Goal: Information Seeking & Learning: Check status

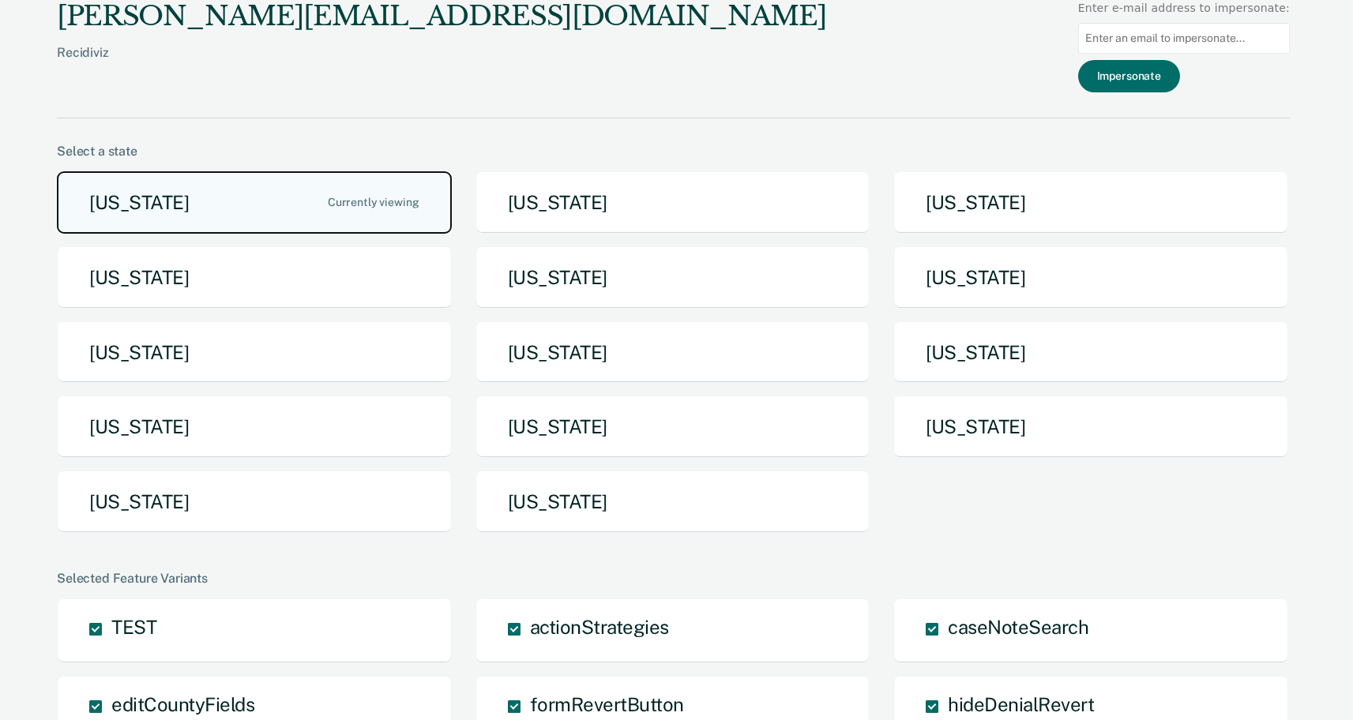
click at [227, 200] on button "Arizona" at bounding box center [254, 202] width 395 height 62
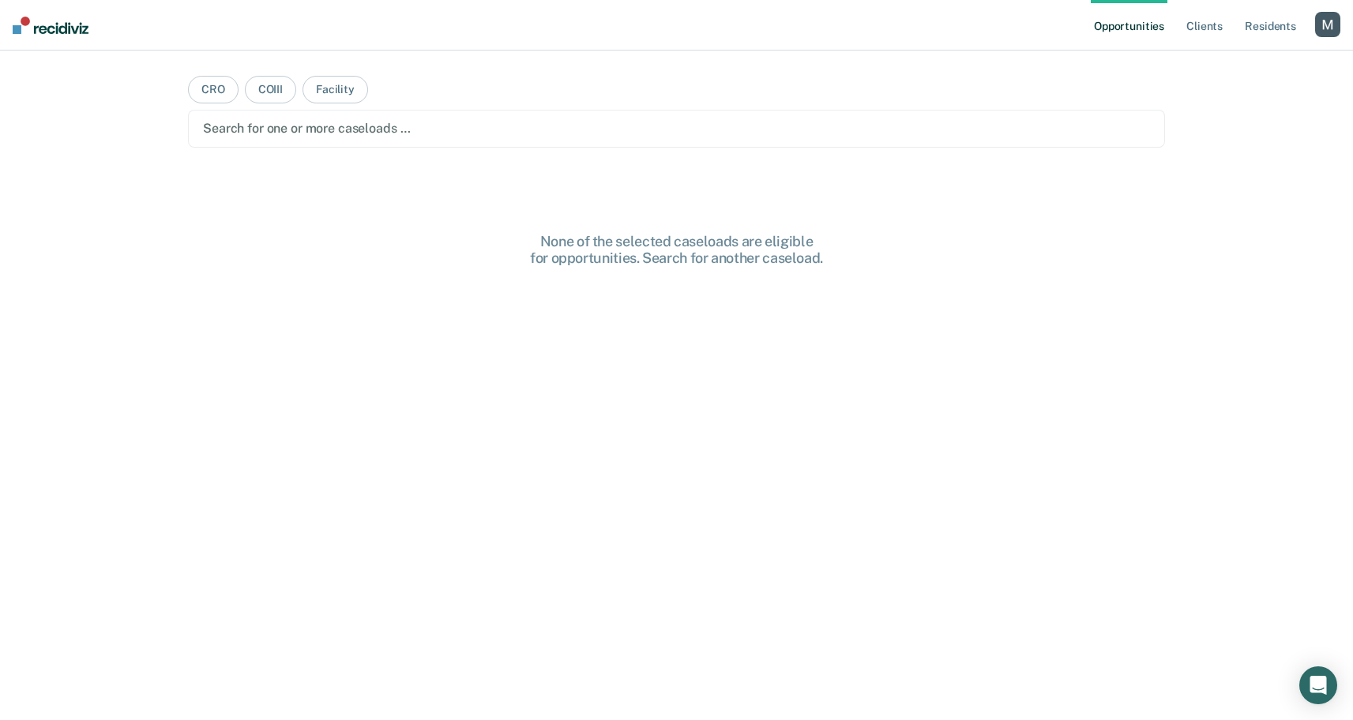
click at [219, 152] on main "CRO COIII Facility Search for one or more caseloads … None of the selected case…" at bounding box center [676, 367] width 1015 height 632
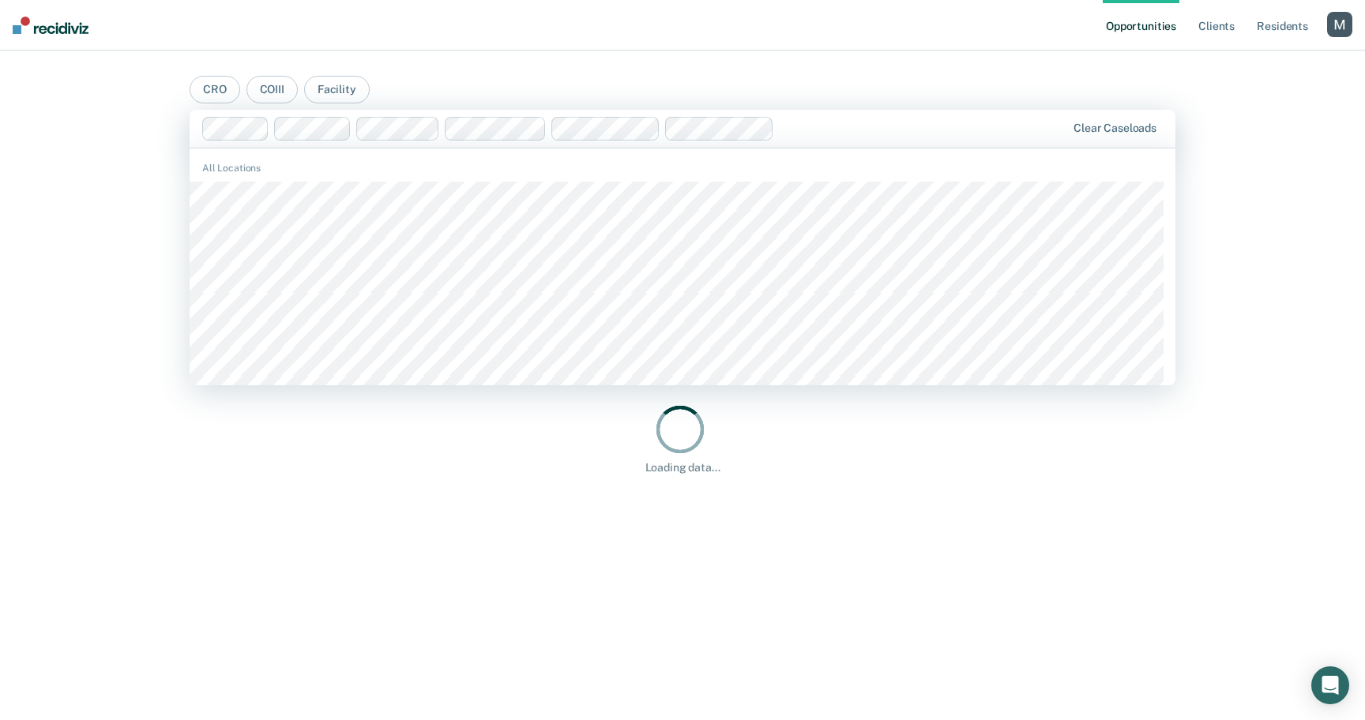
click at [124, 208] on div "Opportunities Client s Resident s Profile How it works Log Out CRO COIII Facili…" at bounding box center [682, 360] width 1365 height 720
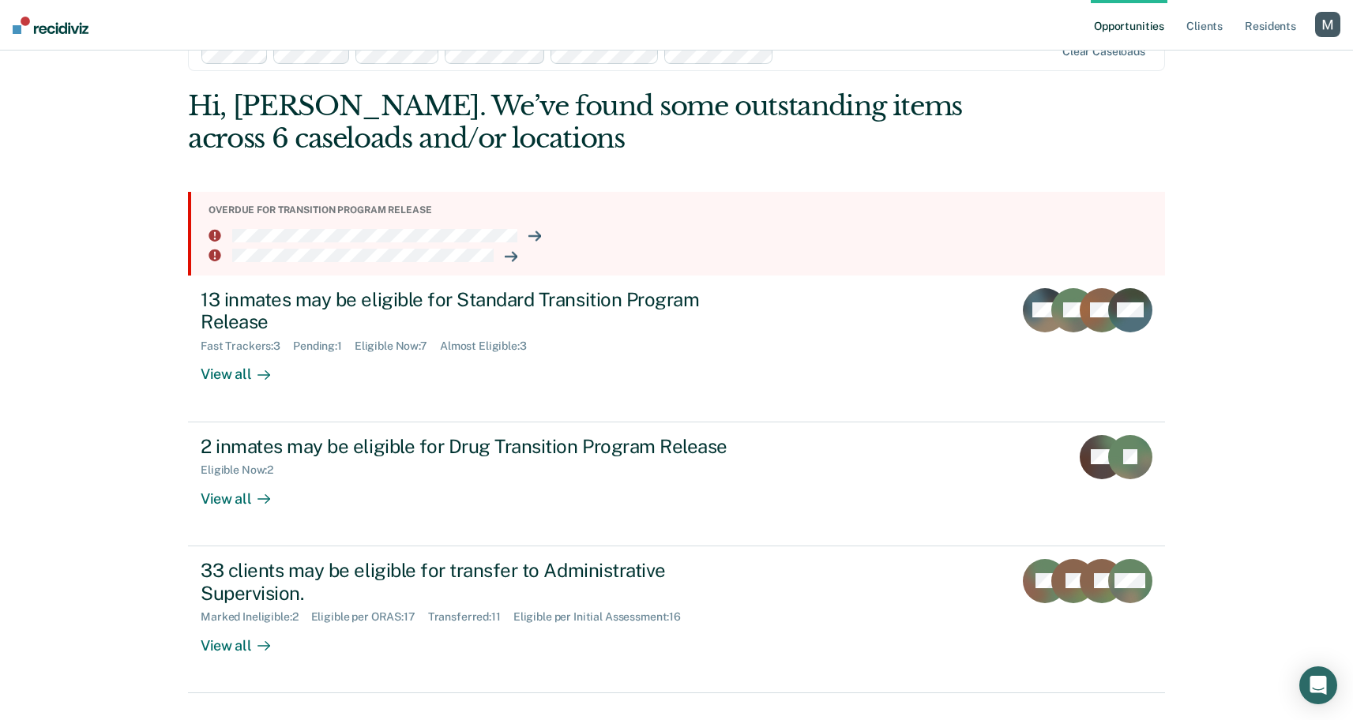
scroll to position [77, 0]
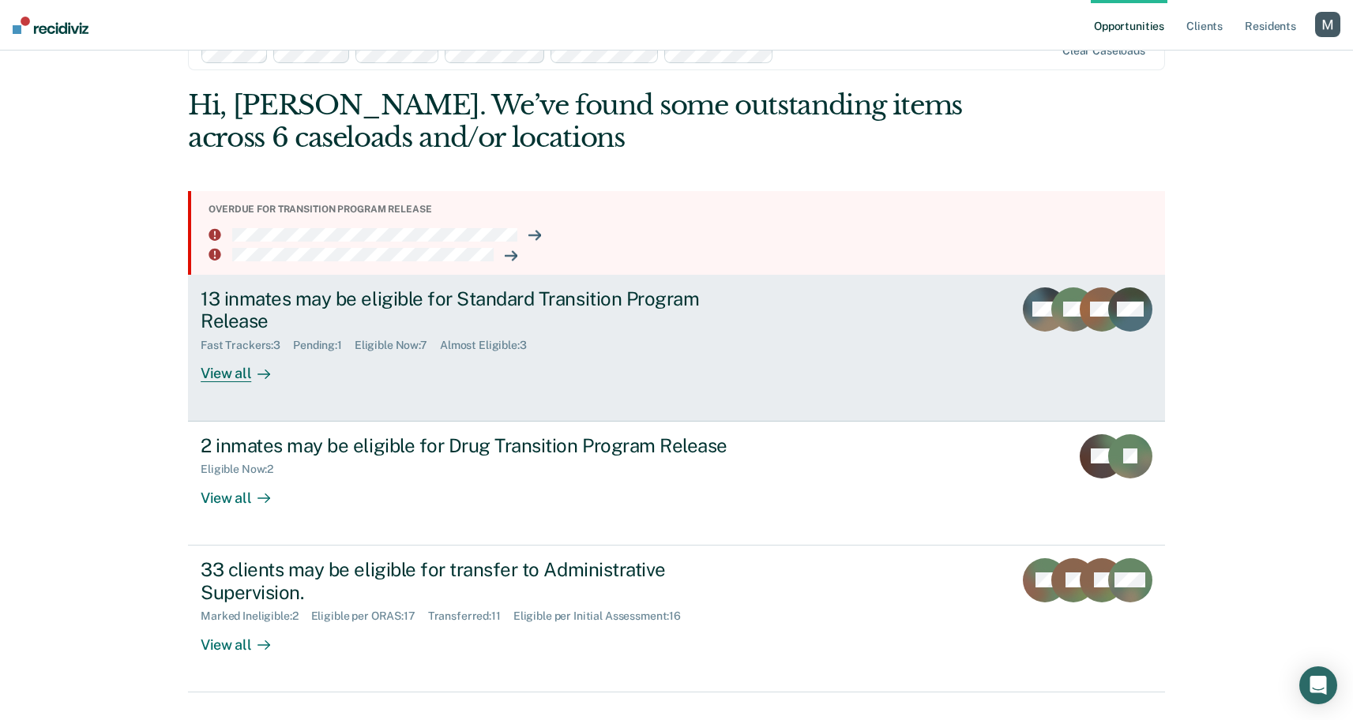
click at [305, 352] on div "13 inmates may be eligible for Standard Transition Program Release Fast Tracker…" at bounding box center [497, 336] width 592 height 96
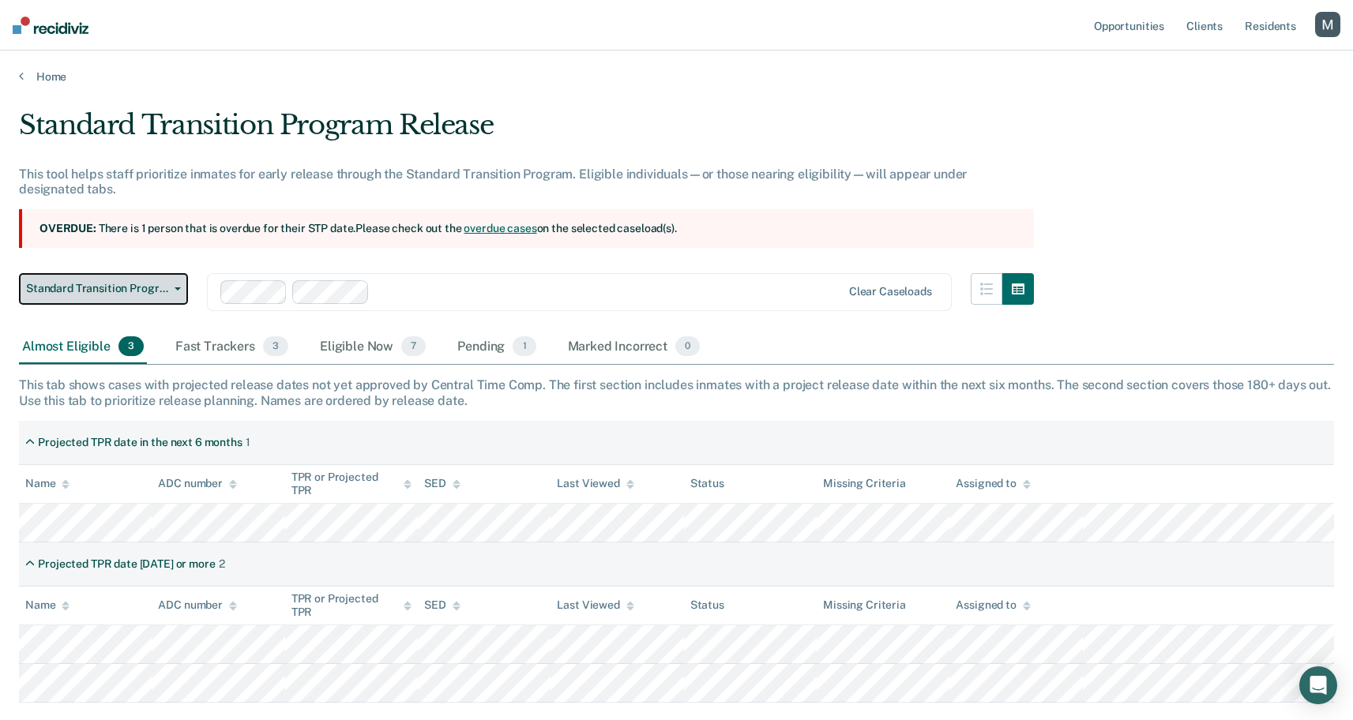
click at [141, 280] on button "Standard Transition Program Release" at bounding box center [103, 289] width 169 height 32
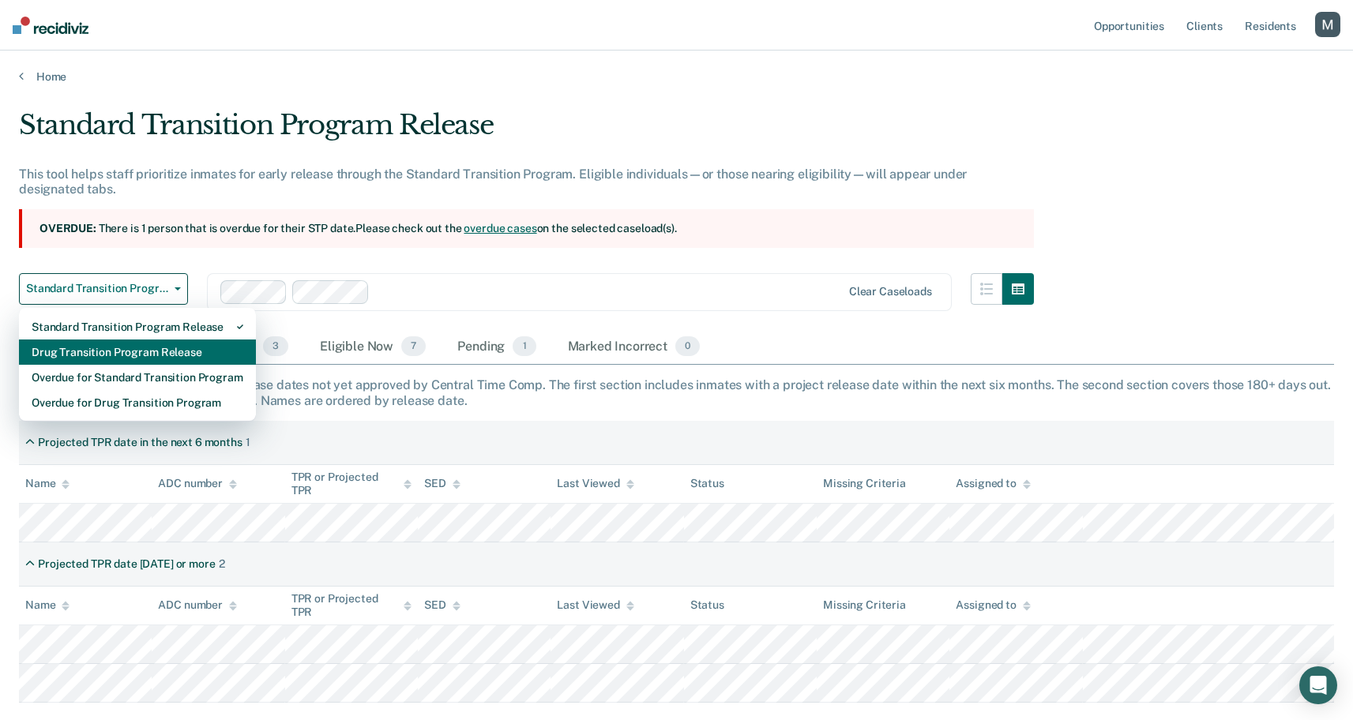
click at [141, 357] on div "Drug Transition Program Release" at bounding box center [138, 352] width 212 height 25
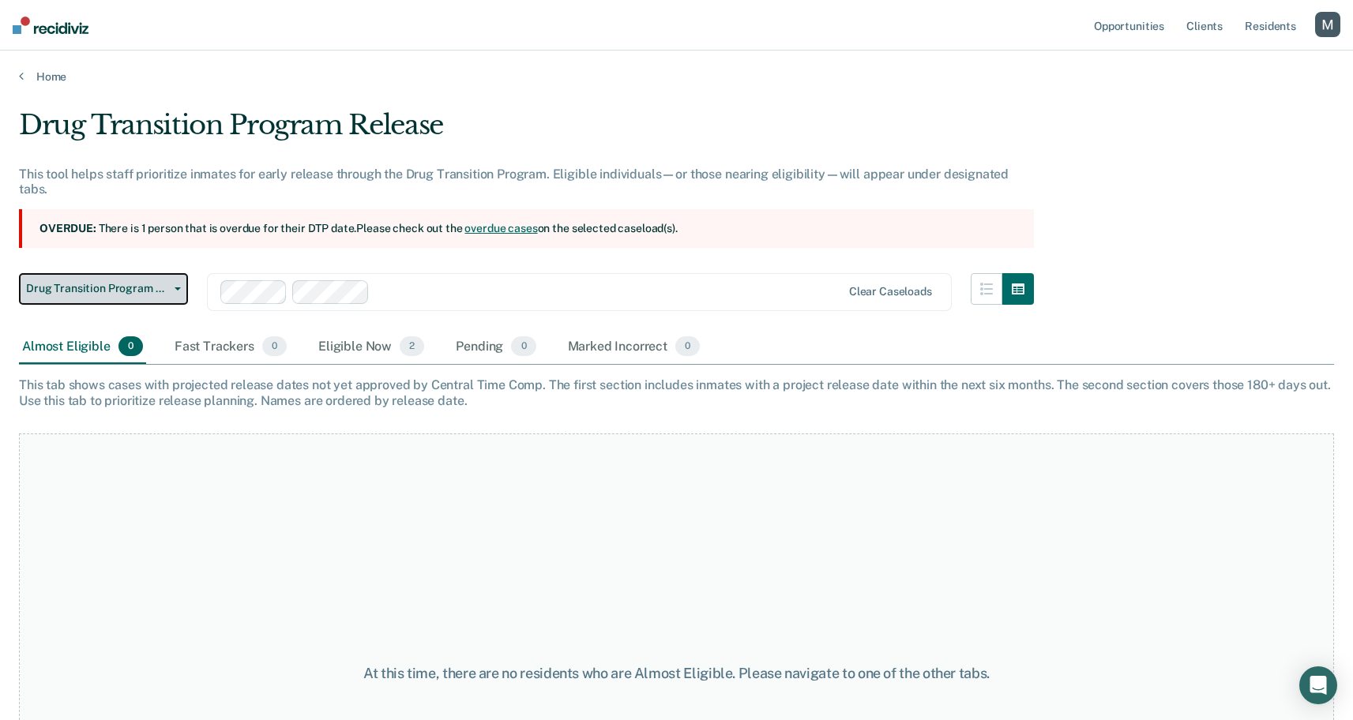
click at [99, 282] on span "Drug Transition Program Release" at bounding box center [97, 288] width 142 height 13
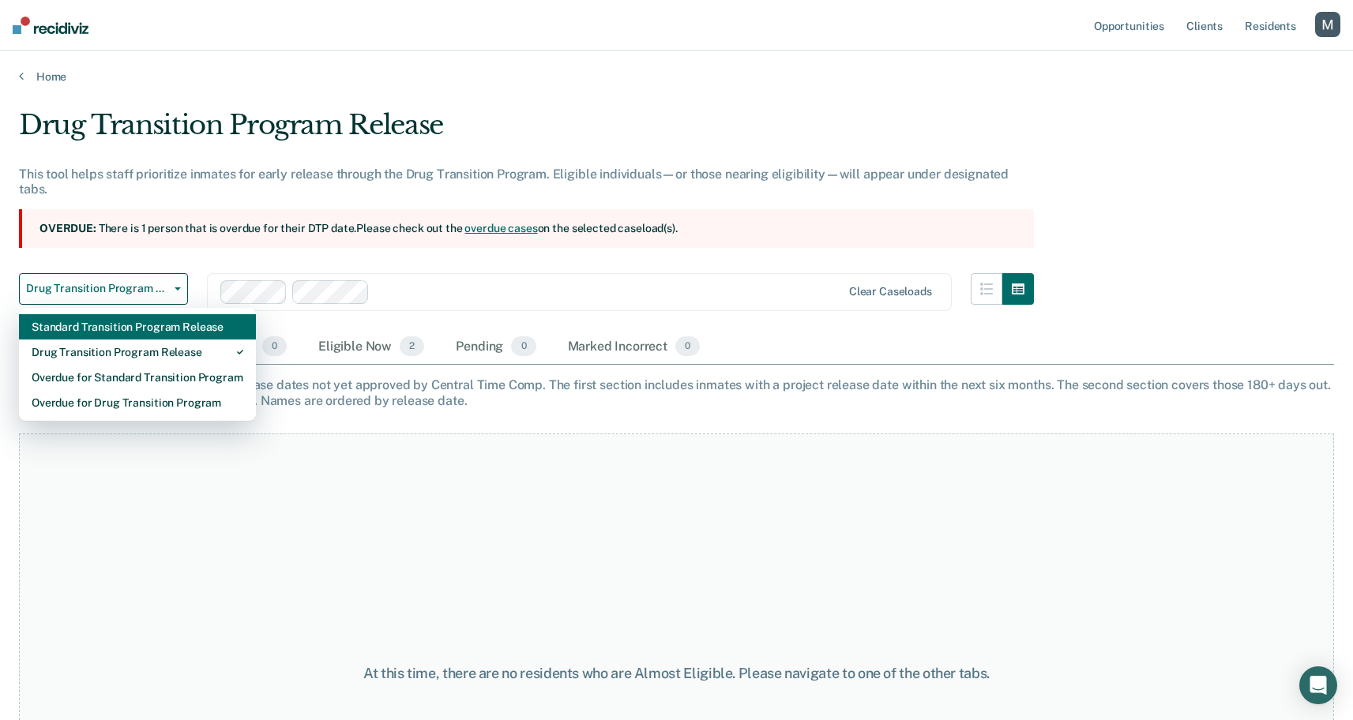
click at [96, 314] on div "Standard Transition Program Release" at bounding box center [138, 326] width 212 height 25
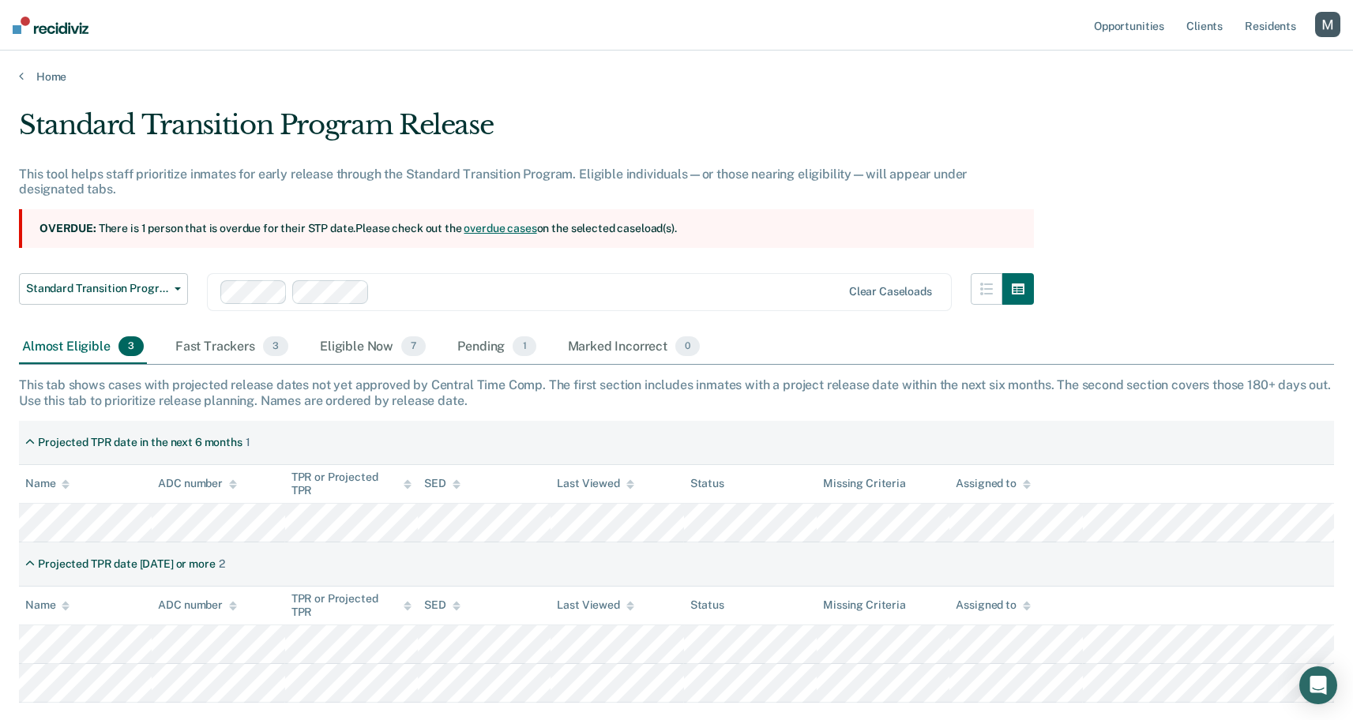
click at [522, 87] on main "Standard Transition Program Release This tool helps staff prioritize inmates fo…" at bounding box center [676, 448] width 1353 height 728
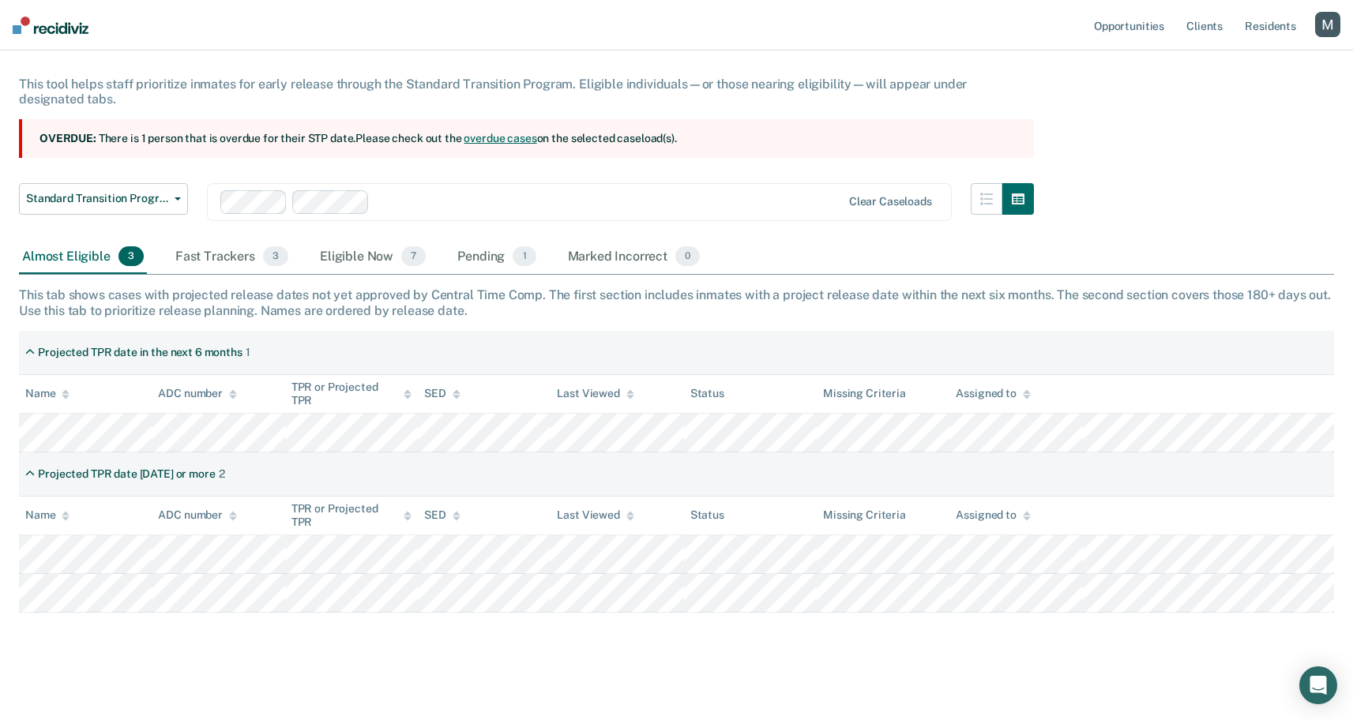
scroll to position [92, 0]
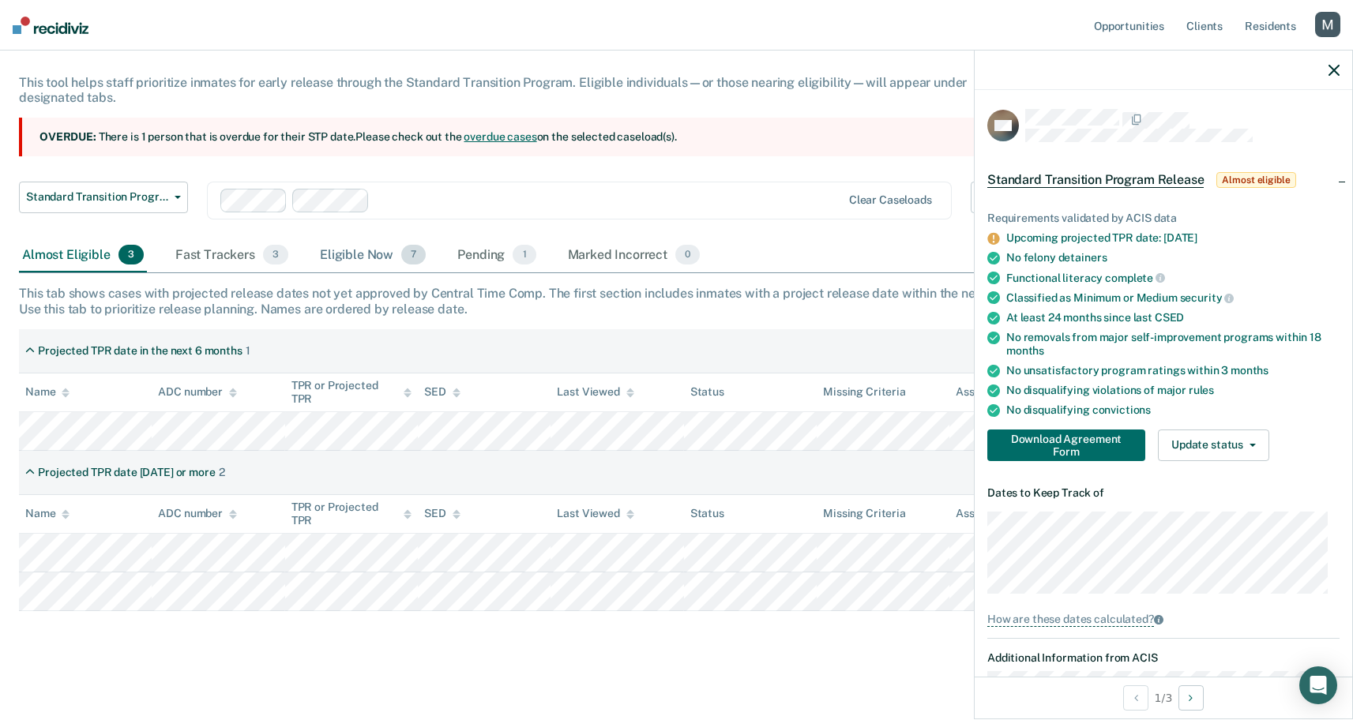
click at [387, 254] on div "Eligible Now 7" at bounding box center [373, 256] width 112 height 35
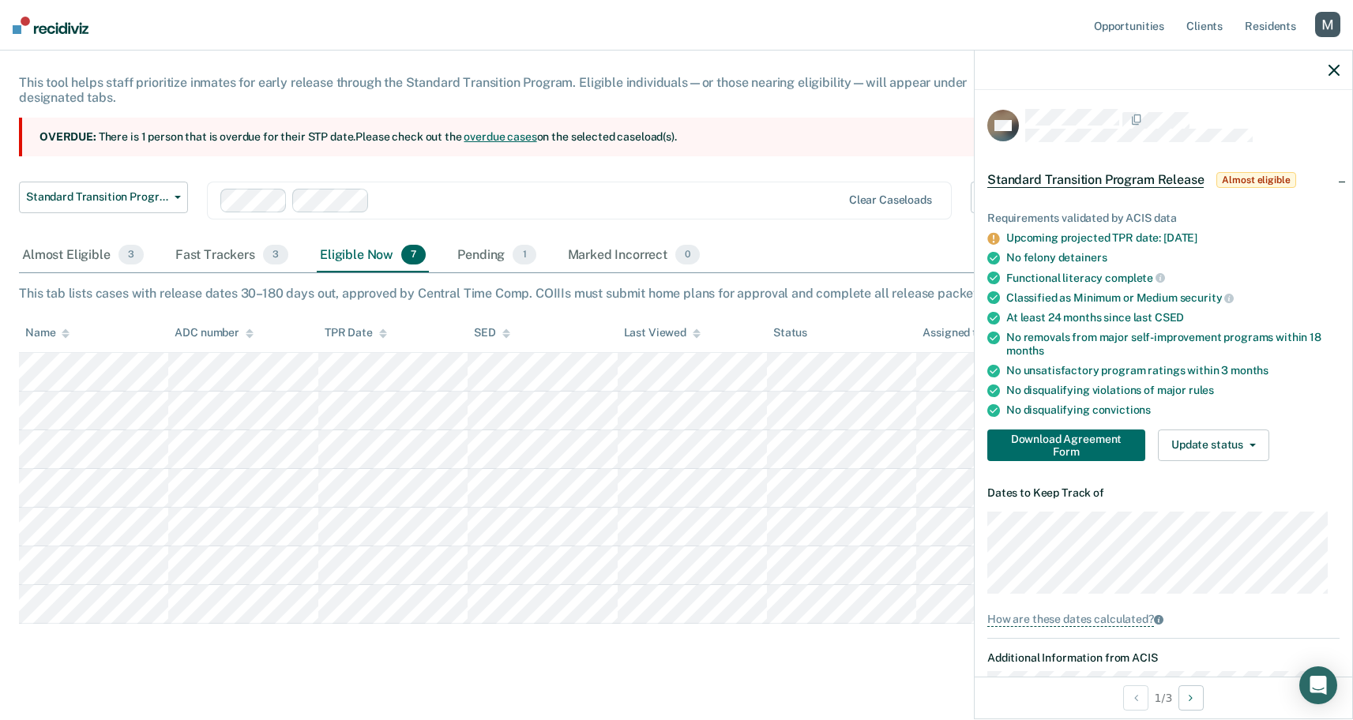
click at [387, 254] on div "Eligible Now 7" at bounding box center [373, 256] width 112 height 35
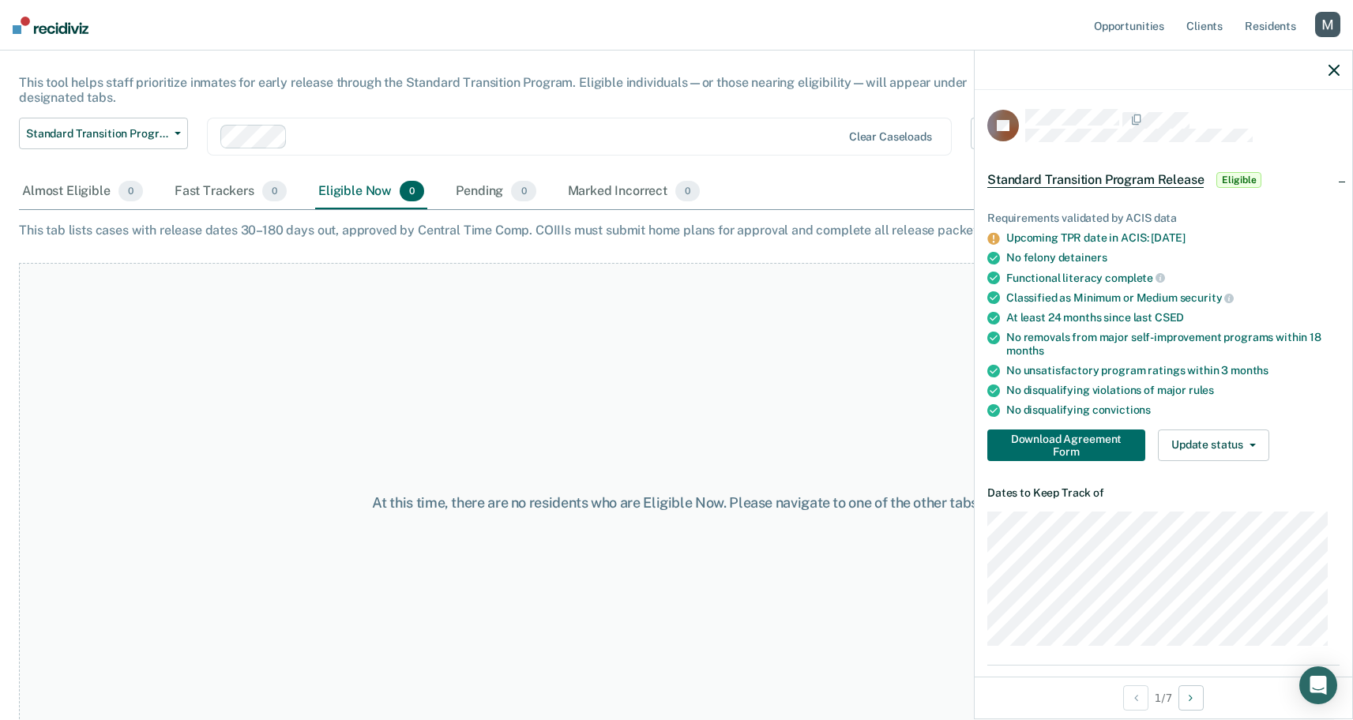
paste input "ARROYO"
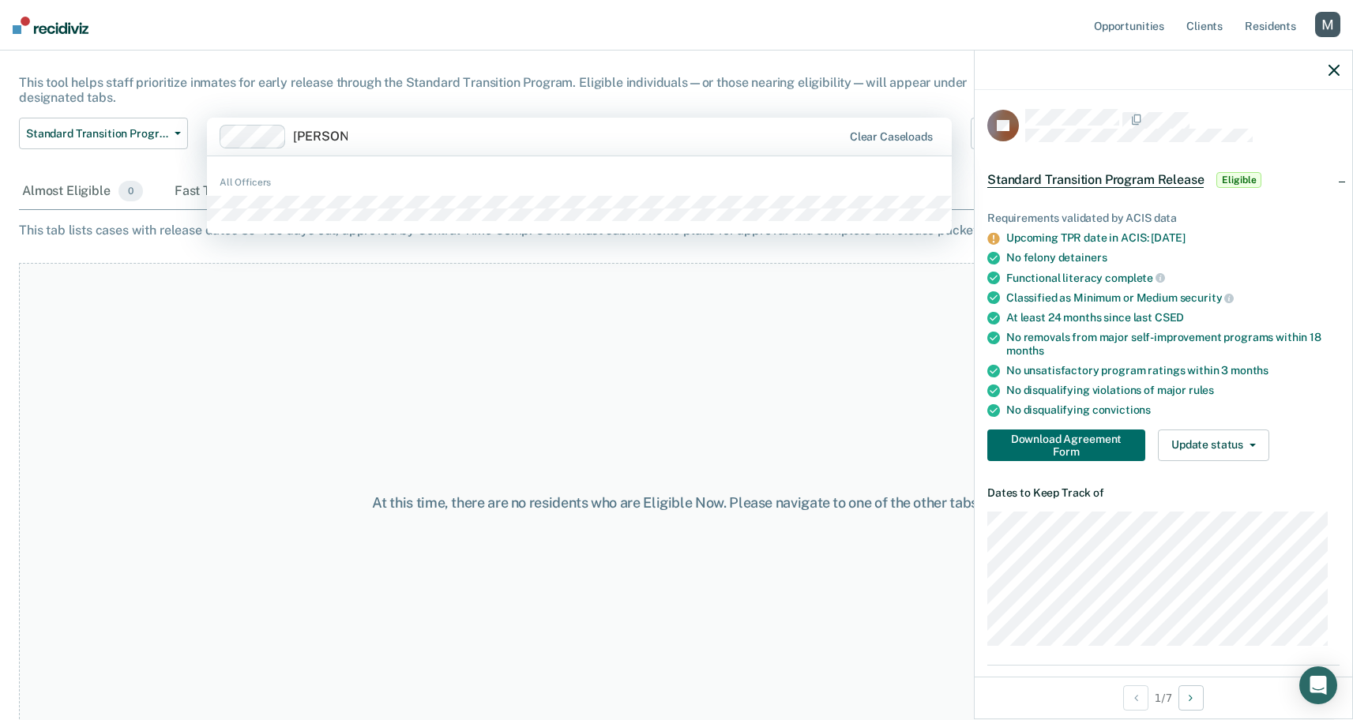
type input "ARROYO"
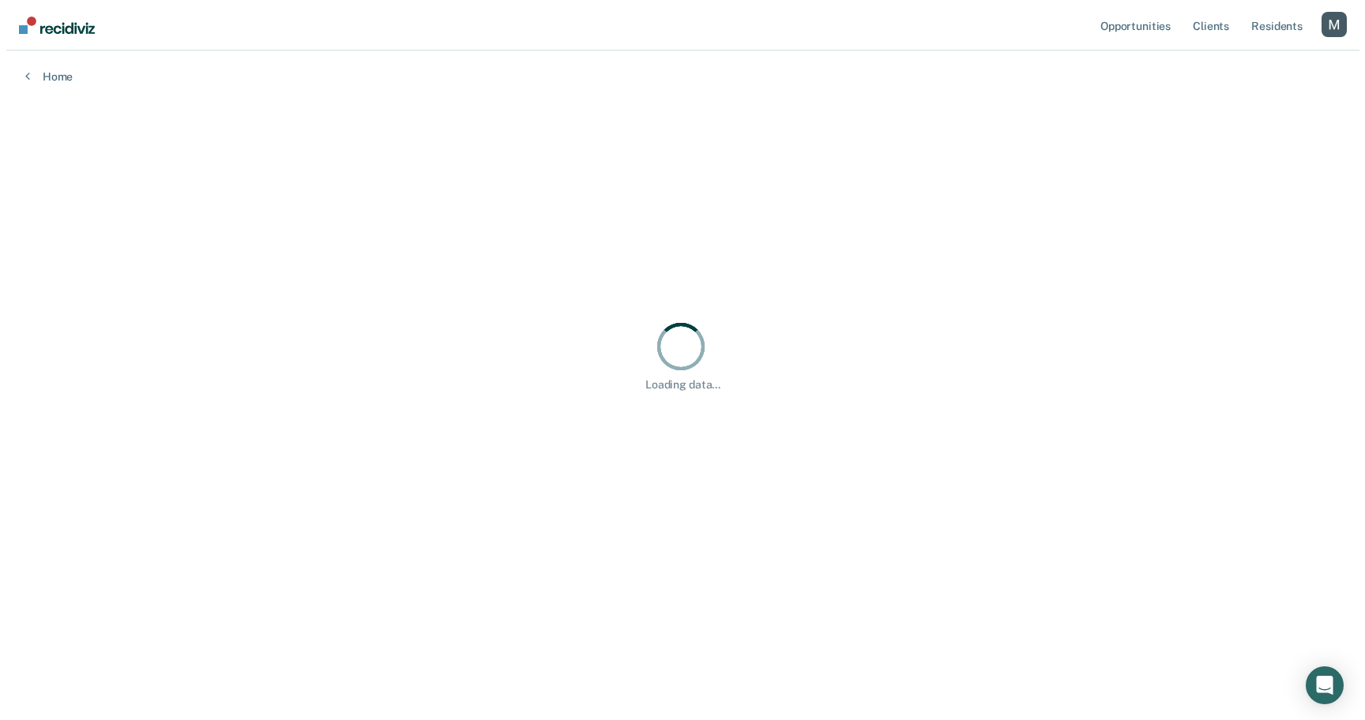
scroll to position [0, 0]
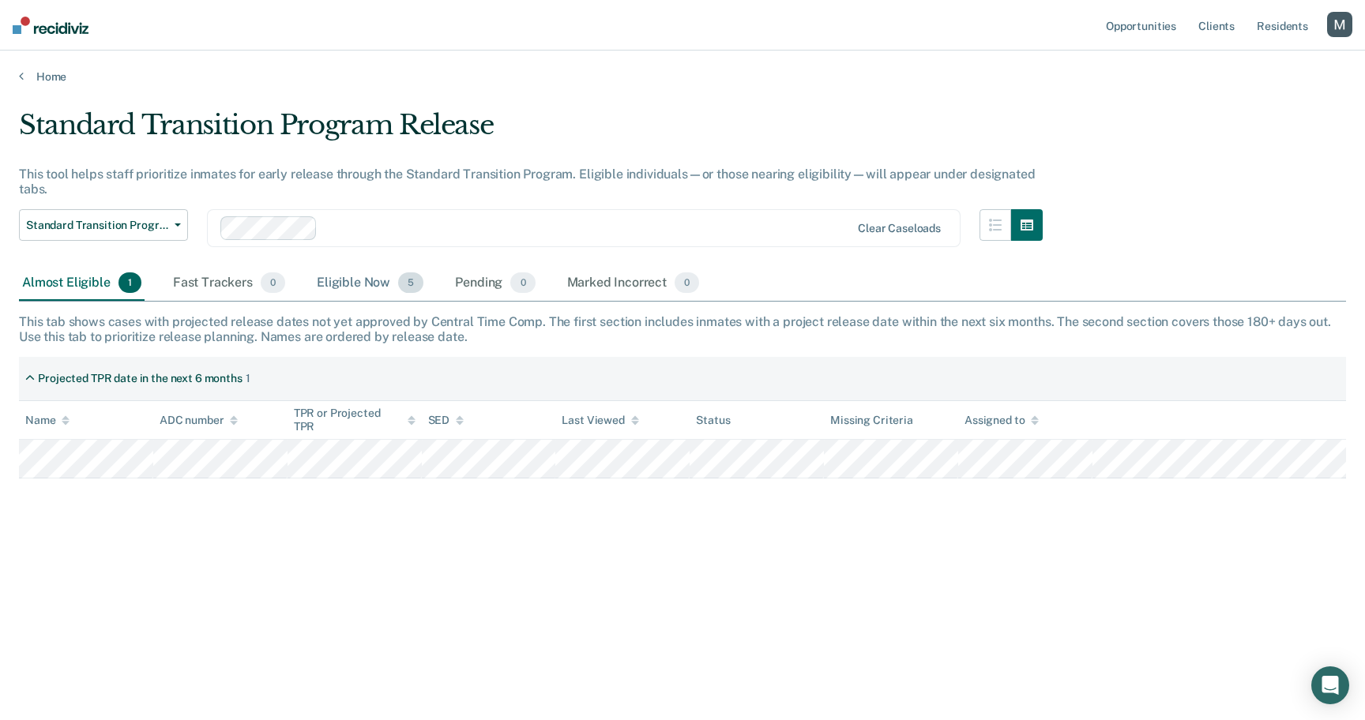
click at [382, 278] on div "Eligible Now 5" at bounding box center [370, 283] width 113 height 35
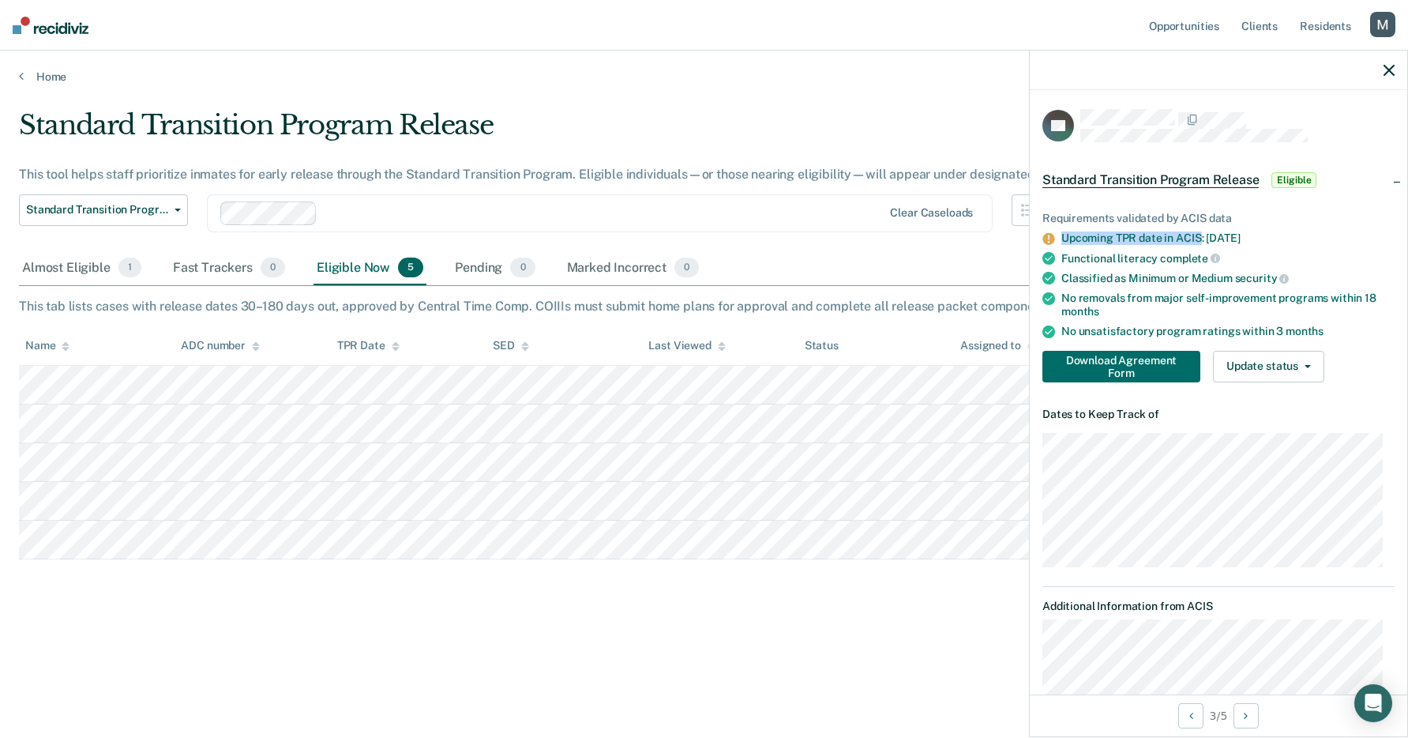
drag, startPoint x: 1063, startPoint y: 240, endPoint x: 1200, endPoint y: 236, distance: 136.7
click at [1200, 236] on div "Upcoming TPR date in ACIS: Dec 20, 2025" at bounding box center [1228, 237] width 333 height 13
copy div "Upcoming TPR date in ACIS"
drag, startPoint x: 1062, startPoint y: 258, endPoint x: 1202, endPoint y: 255, distance: 140.6
click at [1202, 255] on div "Functional literacy complete" at bounding box center [1228, 258] width 333 height 14
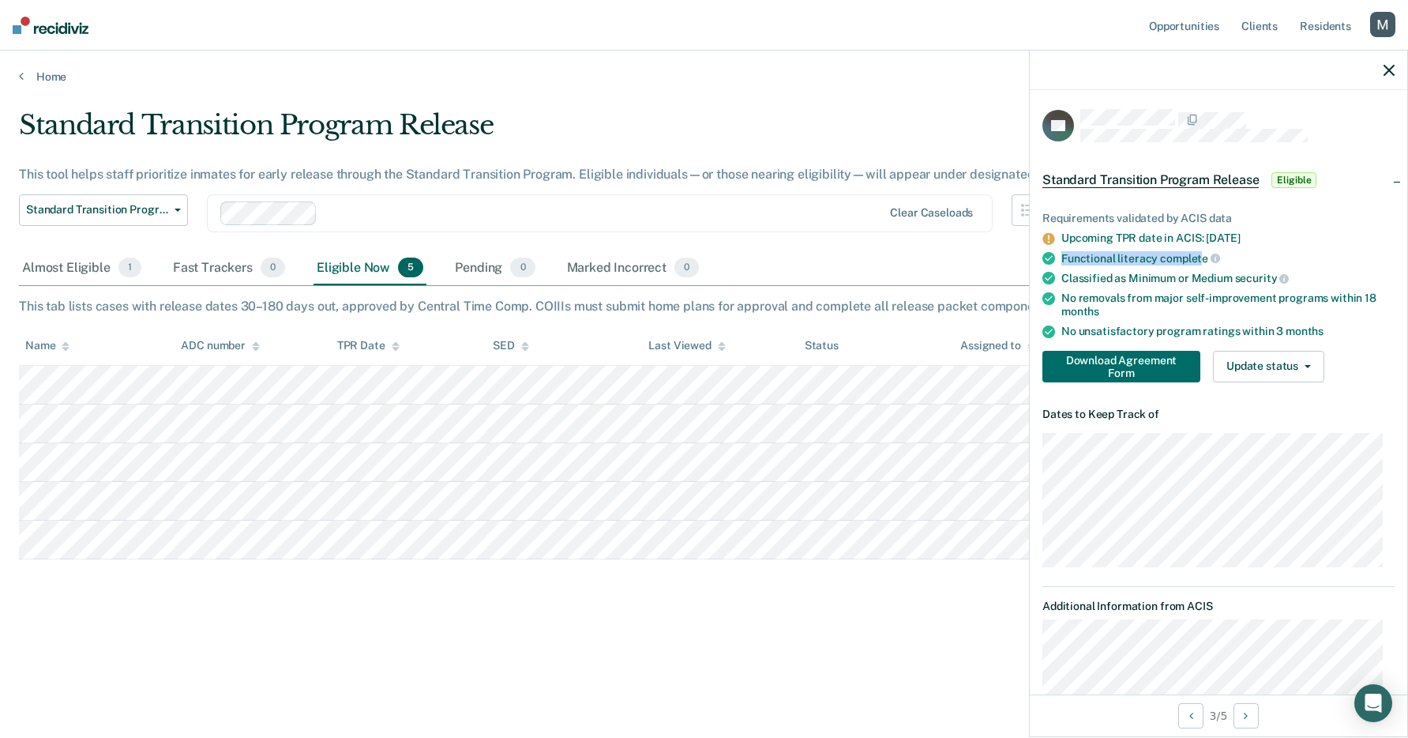
copy div "Functional literacy complet"
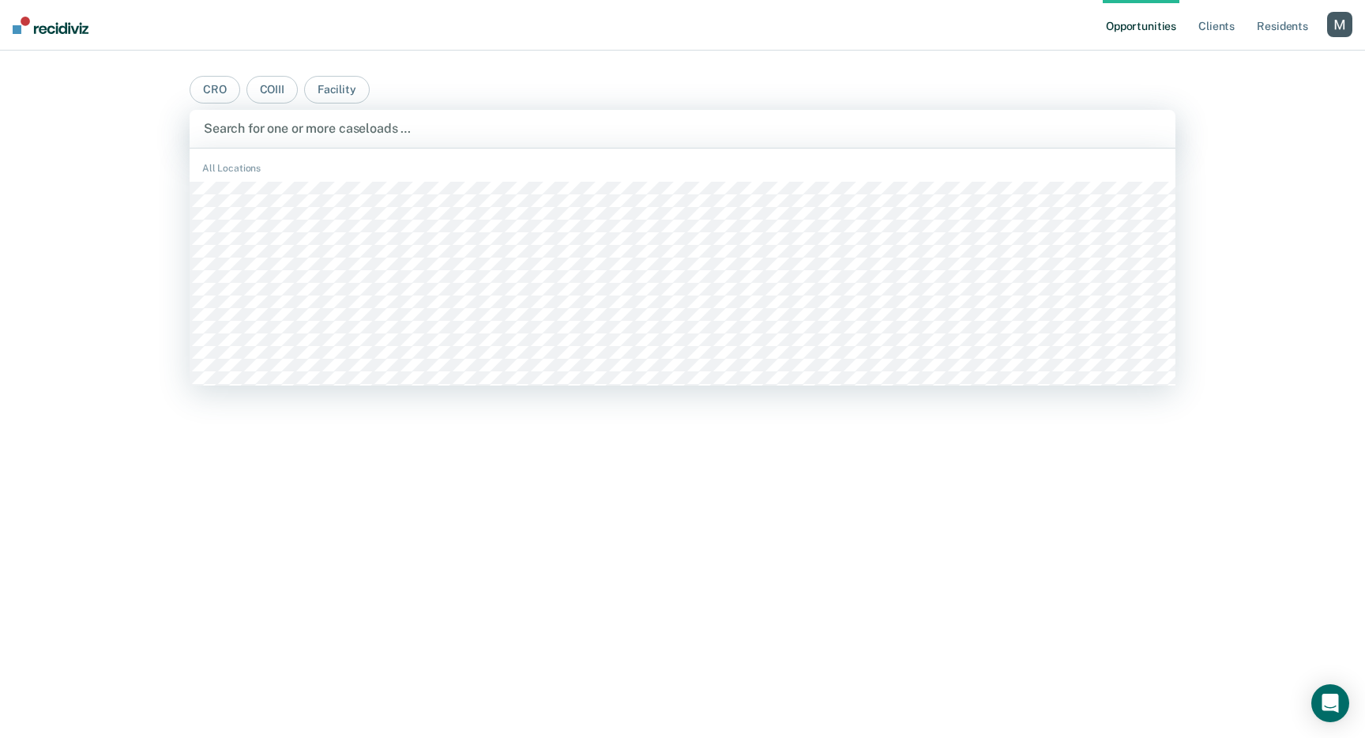
click at [390, 141] on div "Search for one or more caseloads …" at bounding box center [683, 129] width 986 height 38
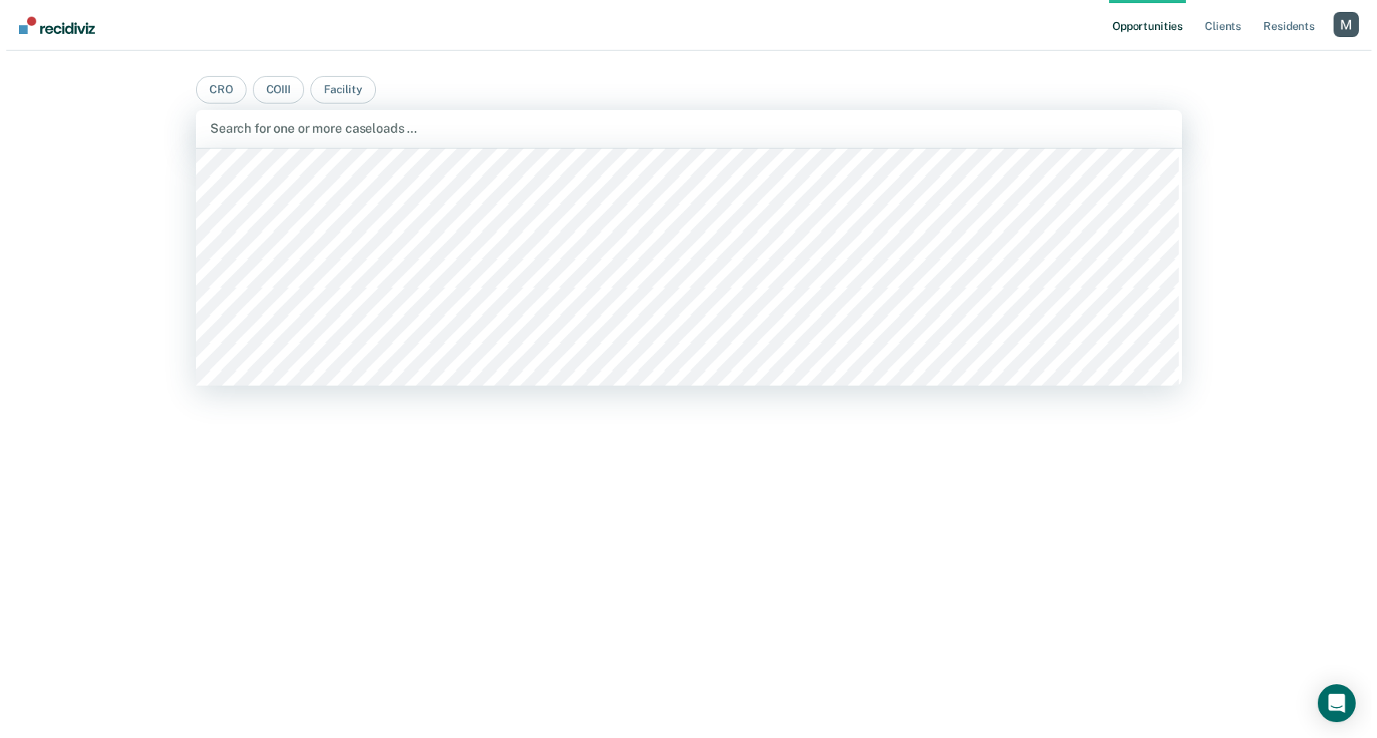
scroll to position [1504, 0]
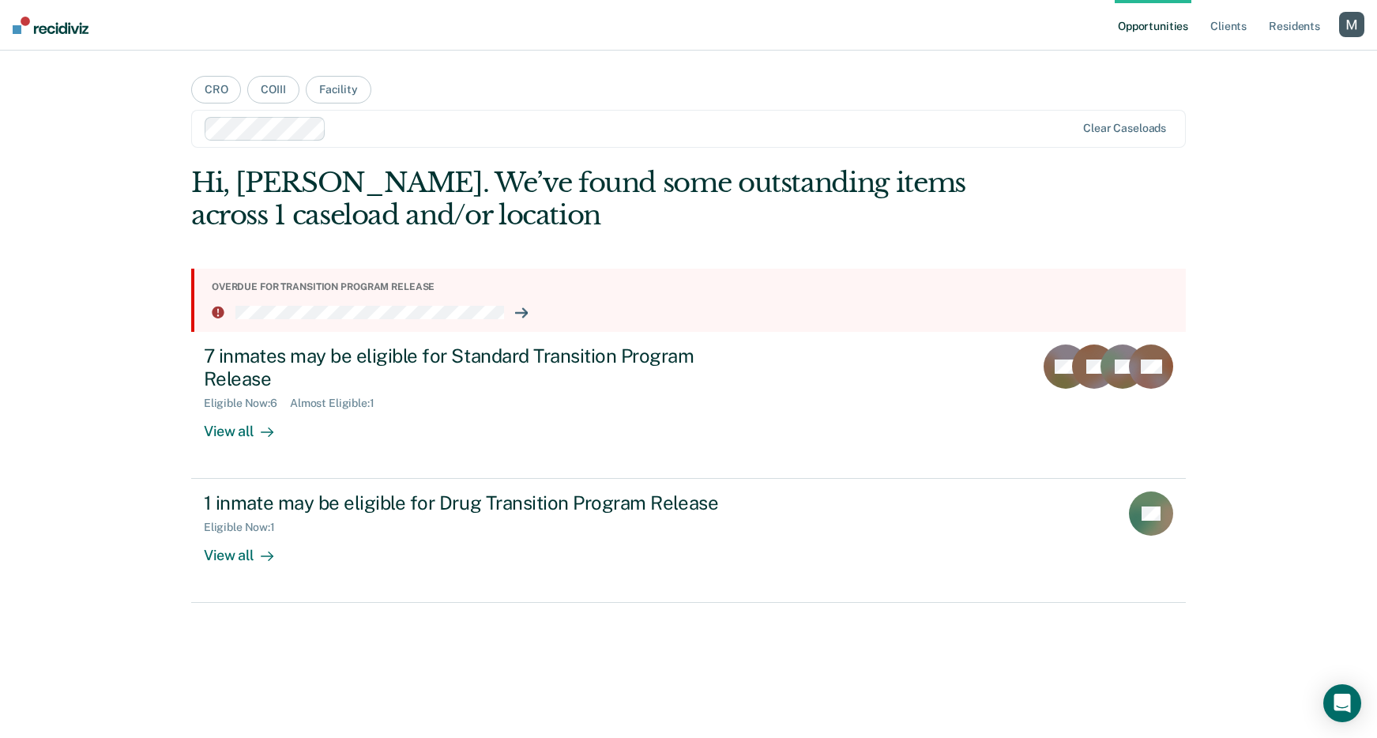
click at [426, 131] on div at bounding box center [704, 128] width 743 height 18
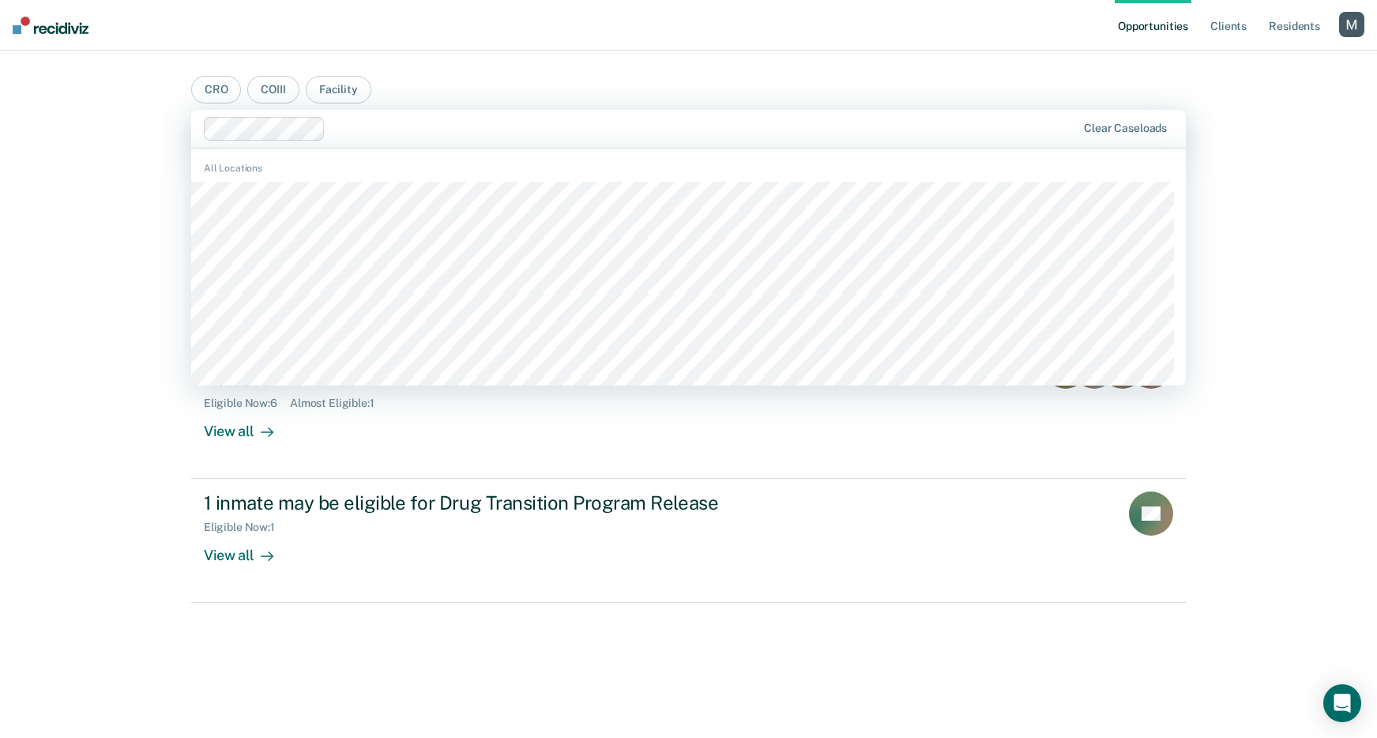
scroll to position [1524, 0]
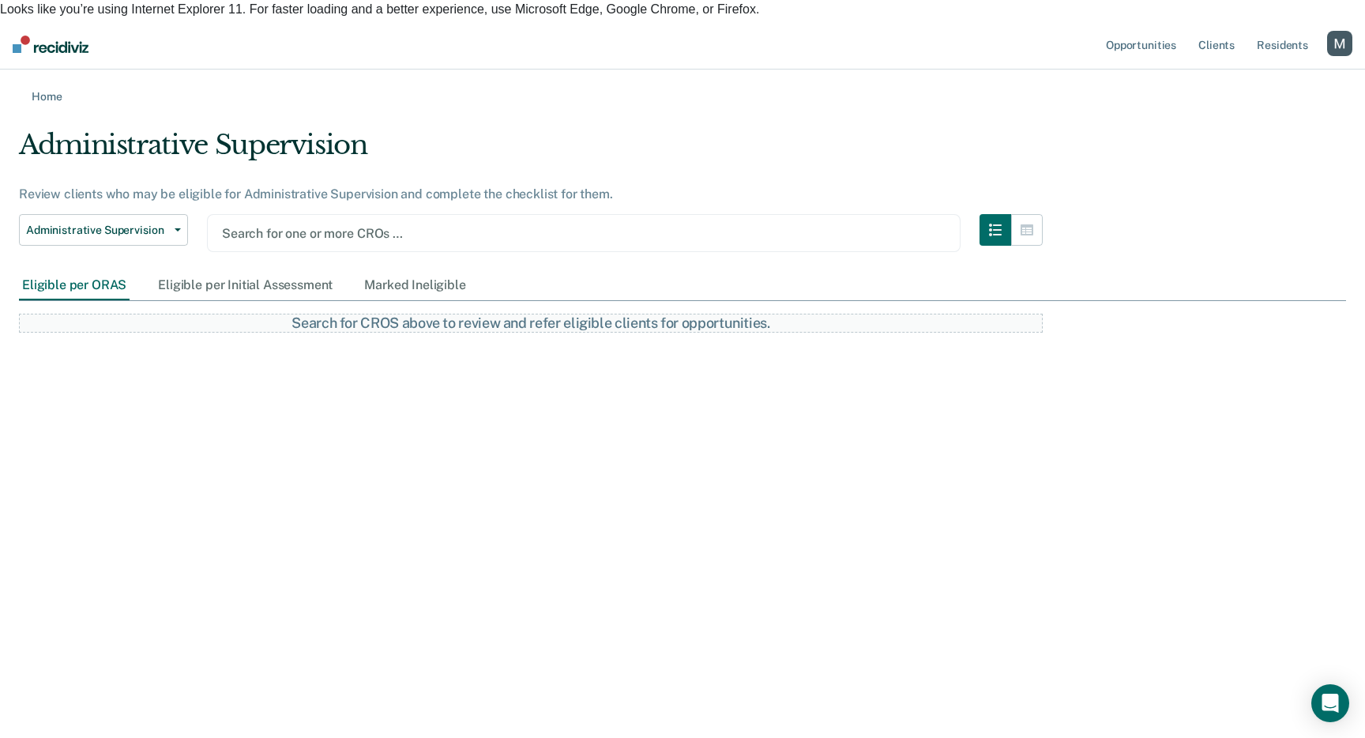
click at [378, 224] on div at bounding box center [584, 233] width 724 height 18
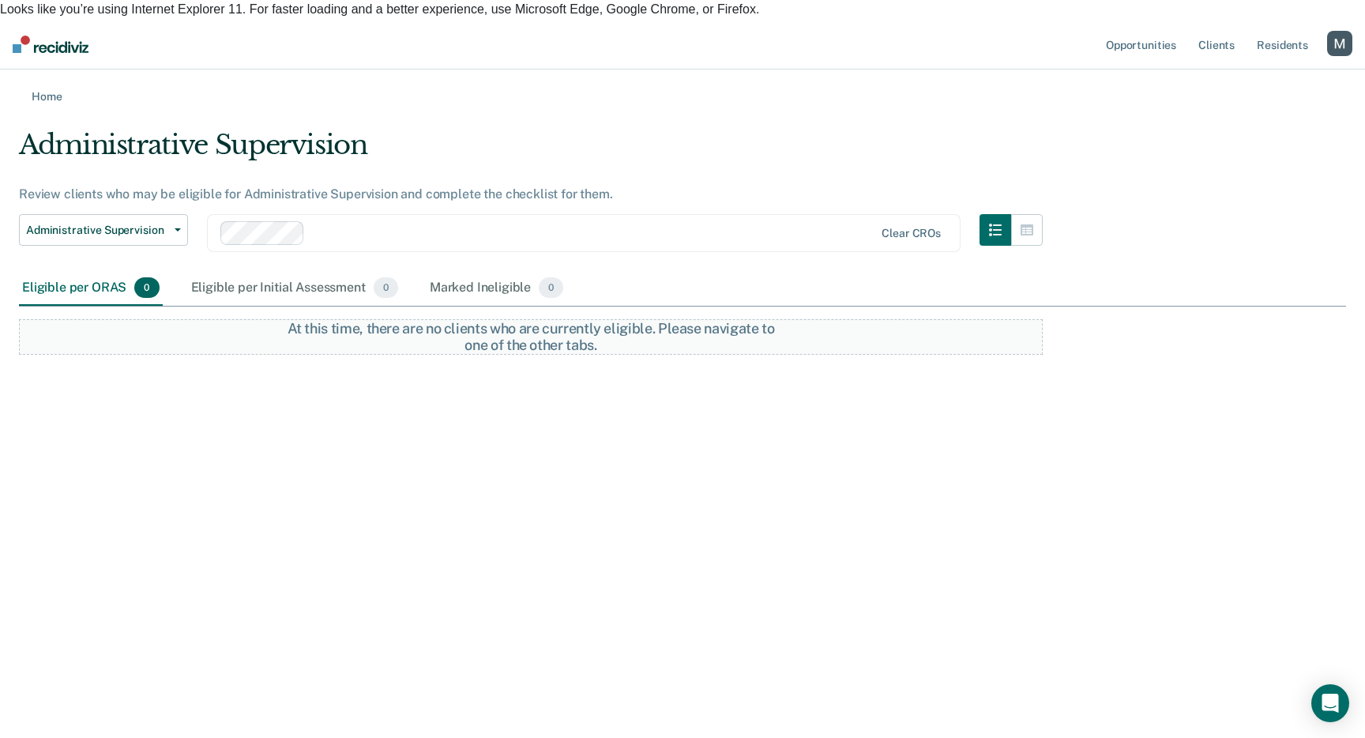
click at [471, 224] on div at bounding box center [592, 233] width 563 height 18
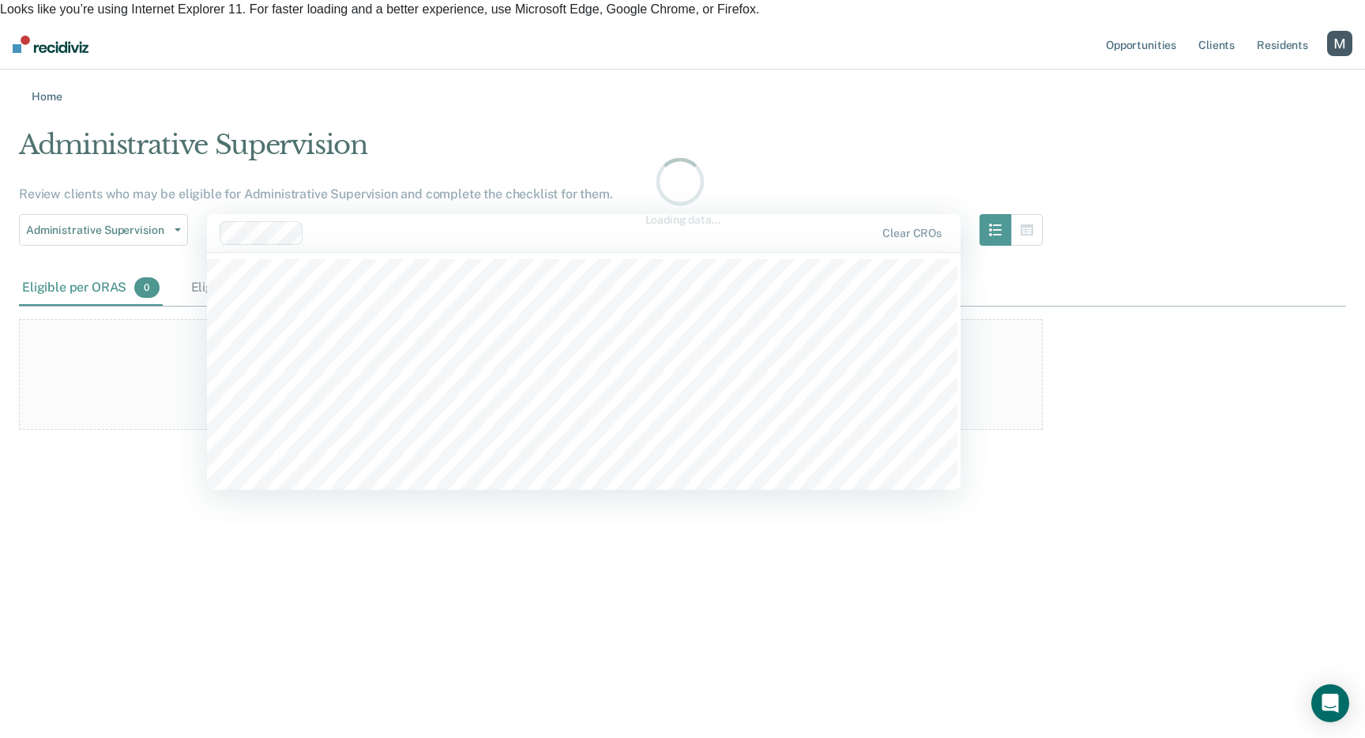
click at [605, 129] on div "Loading data..." at bounding box center [682, 190] width 1327 height 123
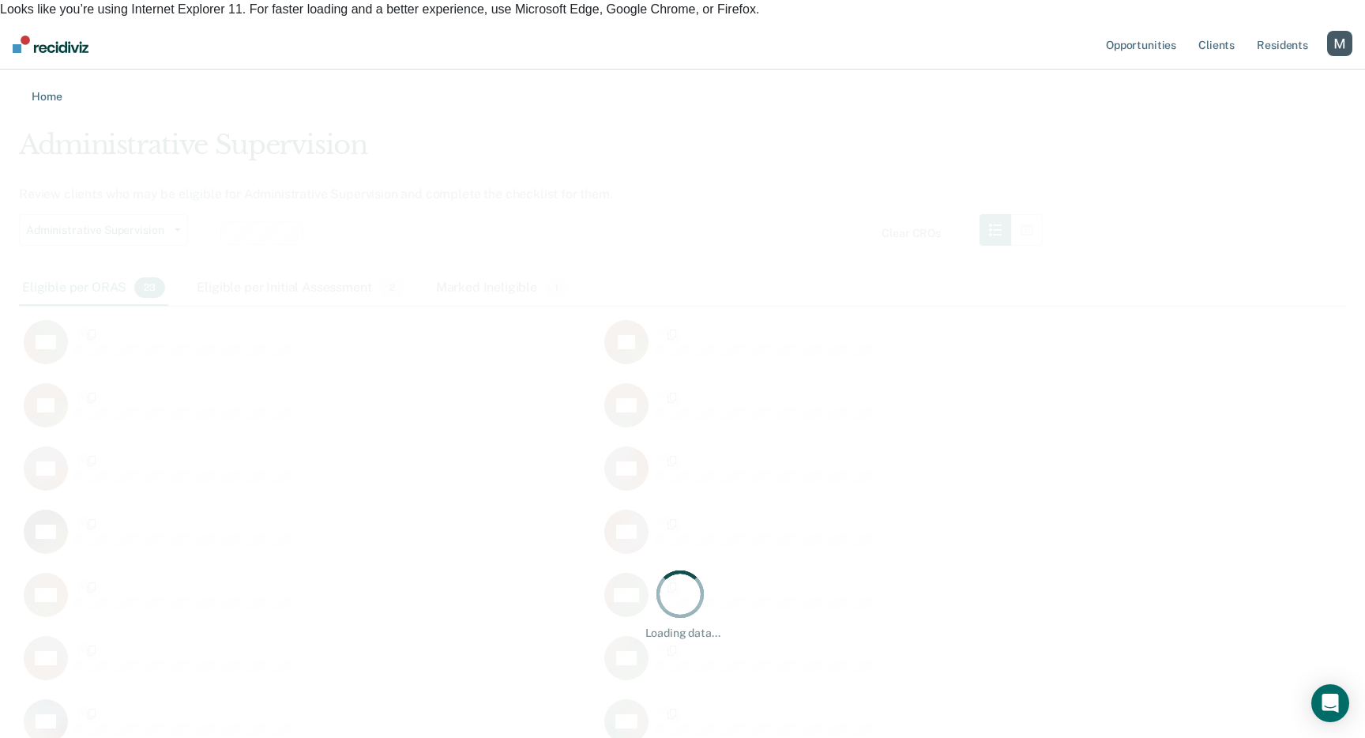
scroll to position [932, 1315]
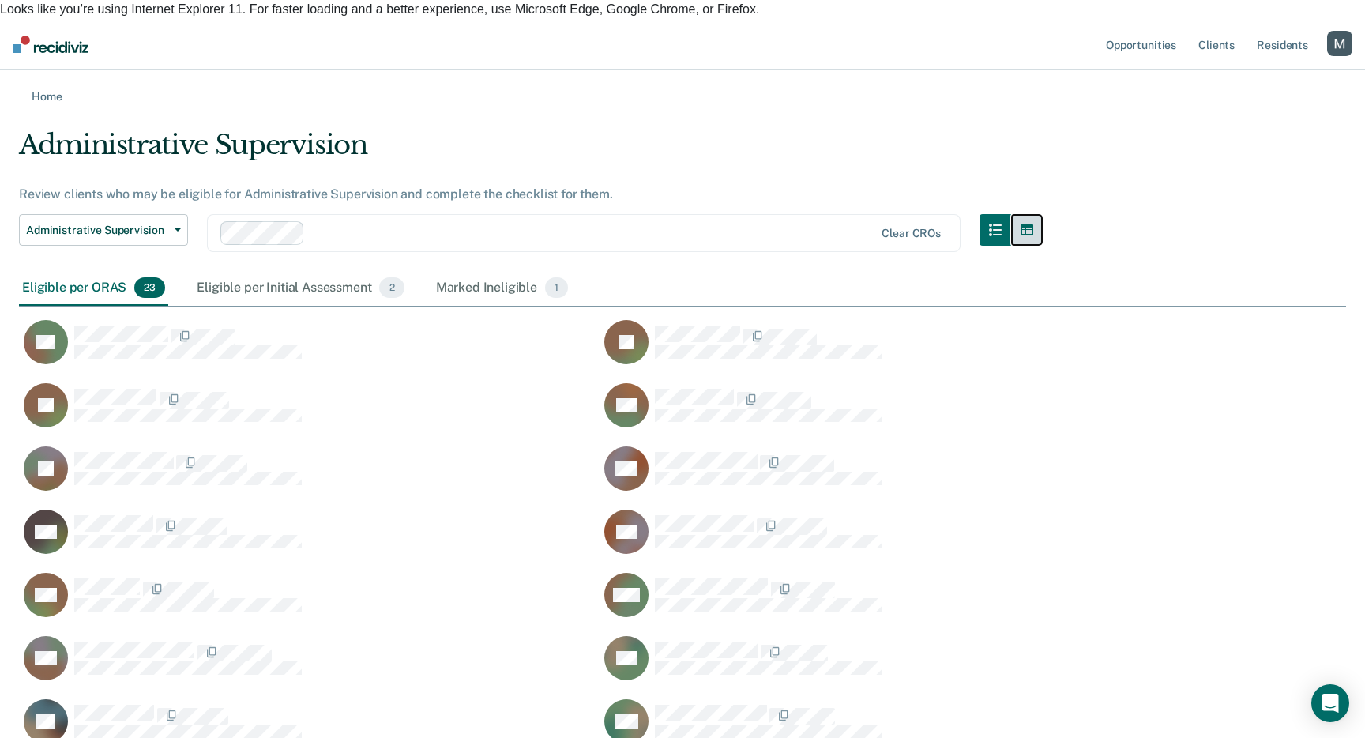
click at [1043, 214] on button "button" at bounding box center [1027, 230] width 32 height 32
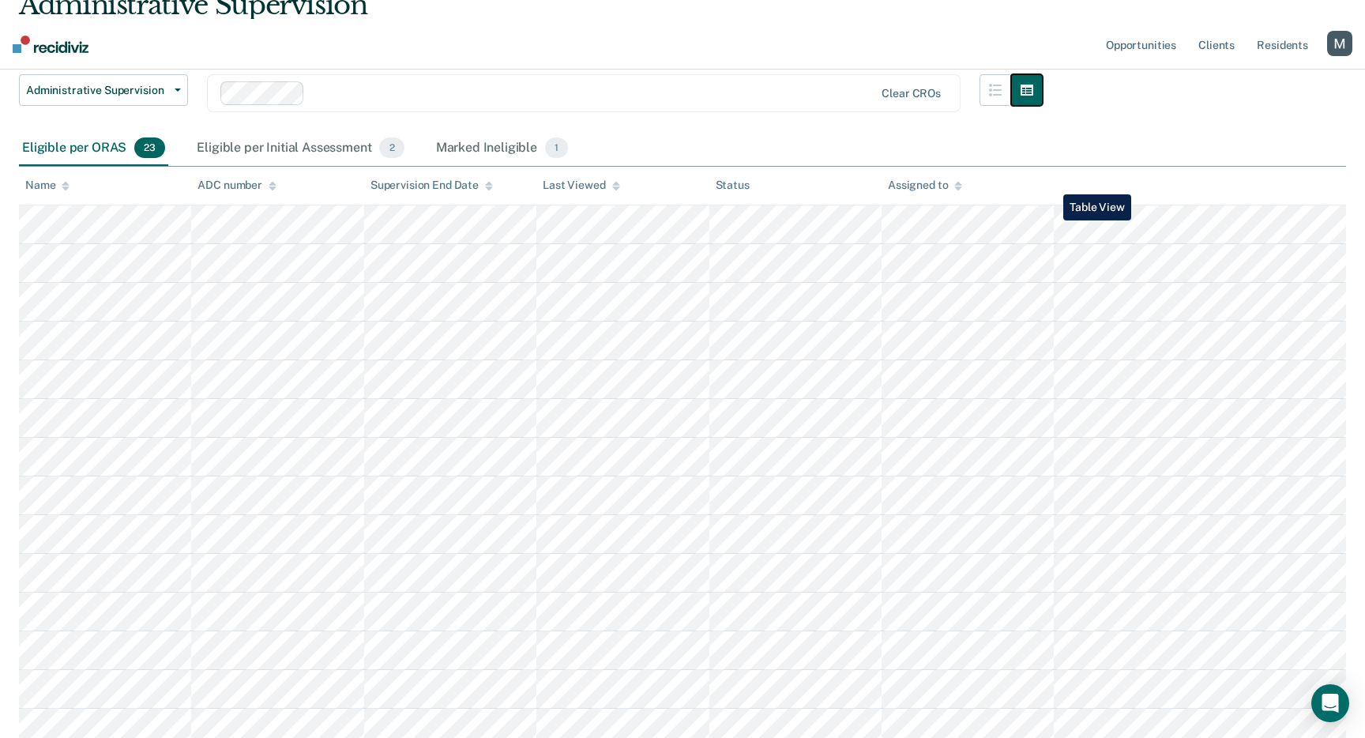
scroll to position [0, 0]
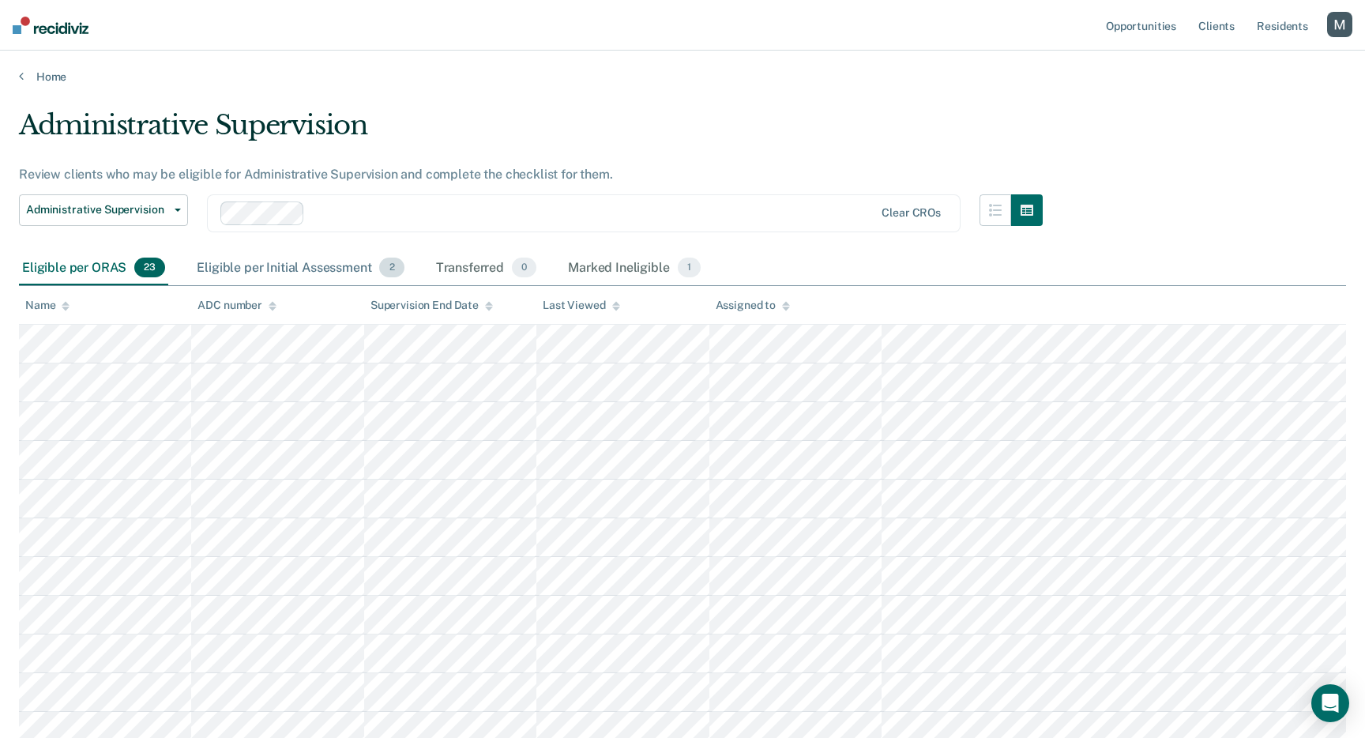
click at [334, 266] on div "Eligible per Initial Assessment 2" at bounding box center [300, 268] width 213 height 35
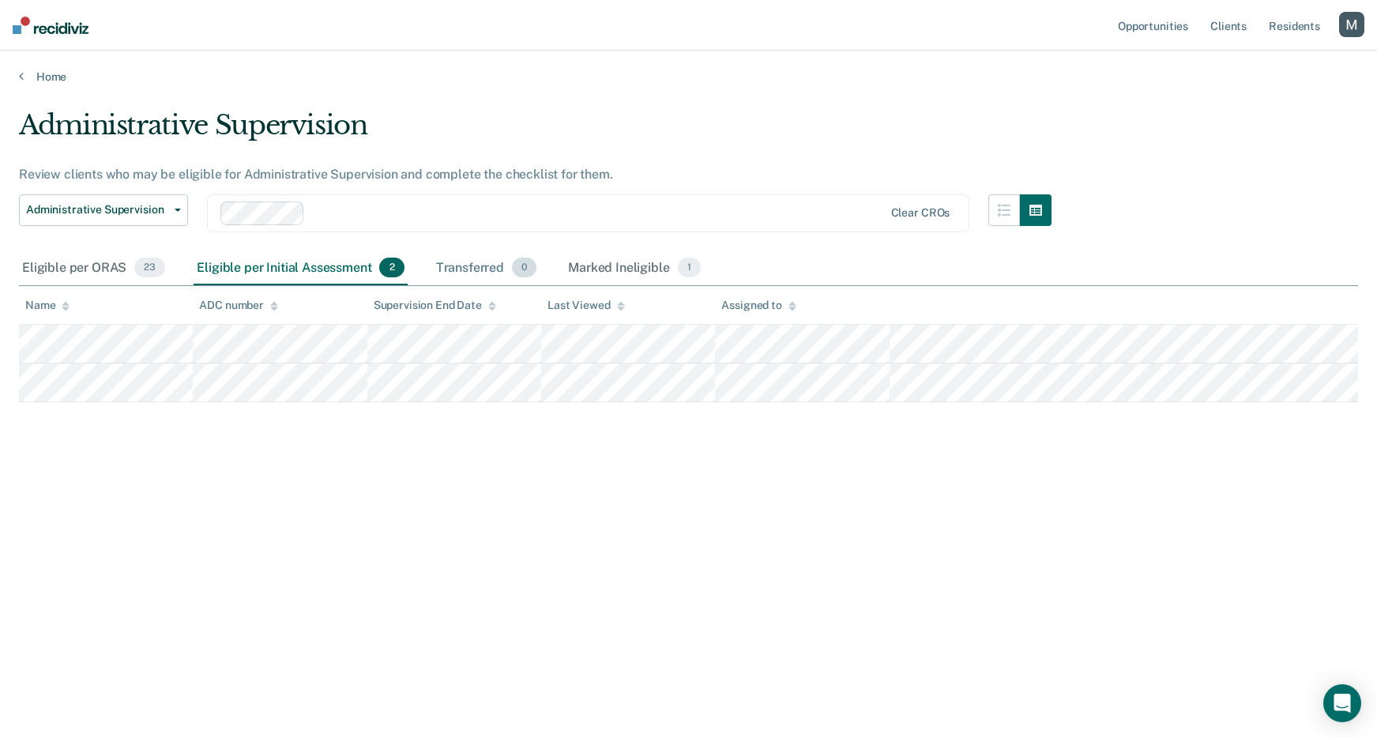
click at [468, 274] on div "Transferred 0" at bounding box center [486, 268] width 107 height 35
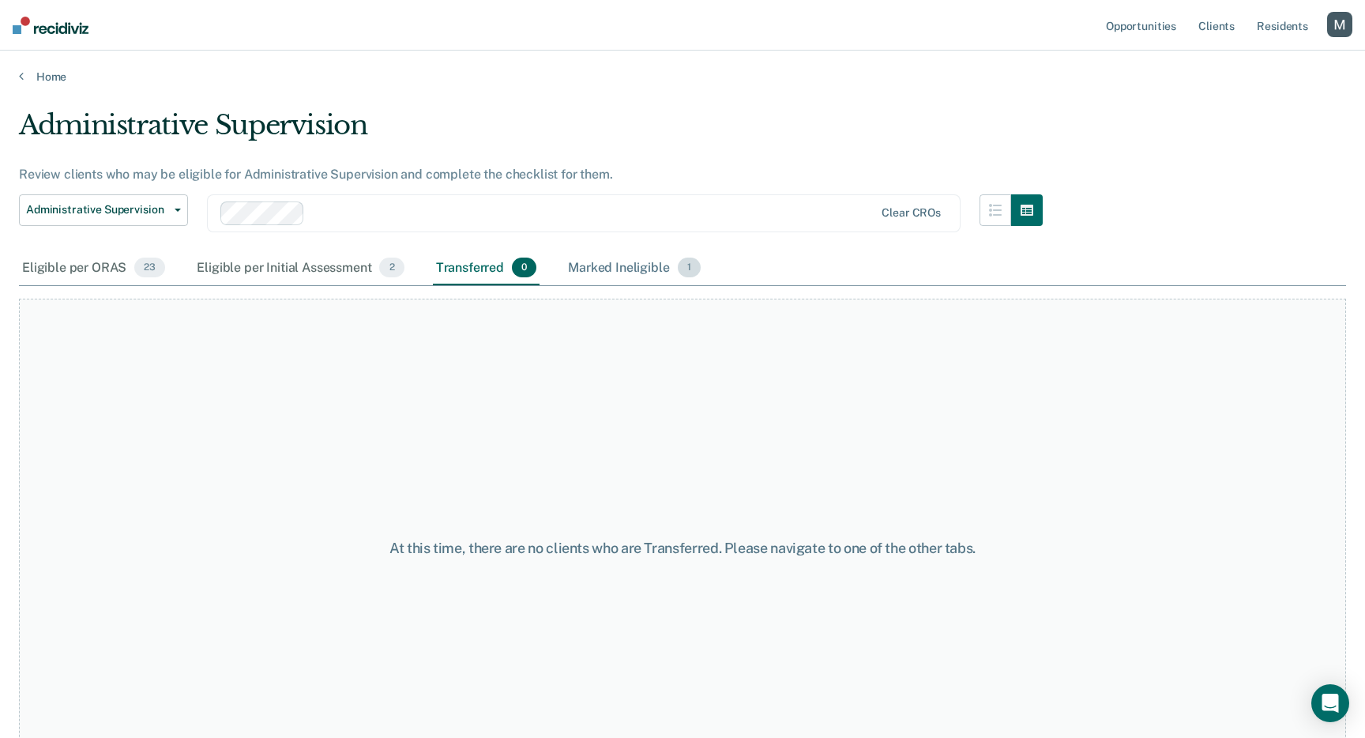
click at [619, 274] on div "Marked Ineligible 1" at bounding box center [634, 268] width 139 height 35
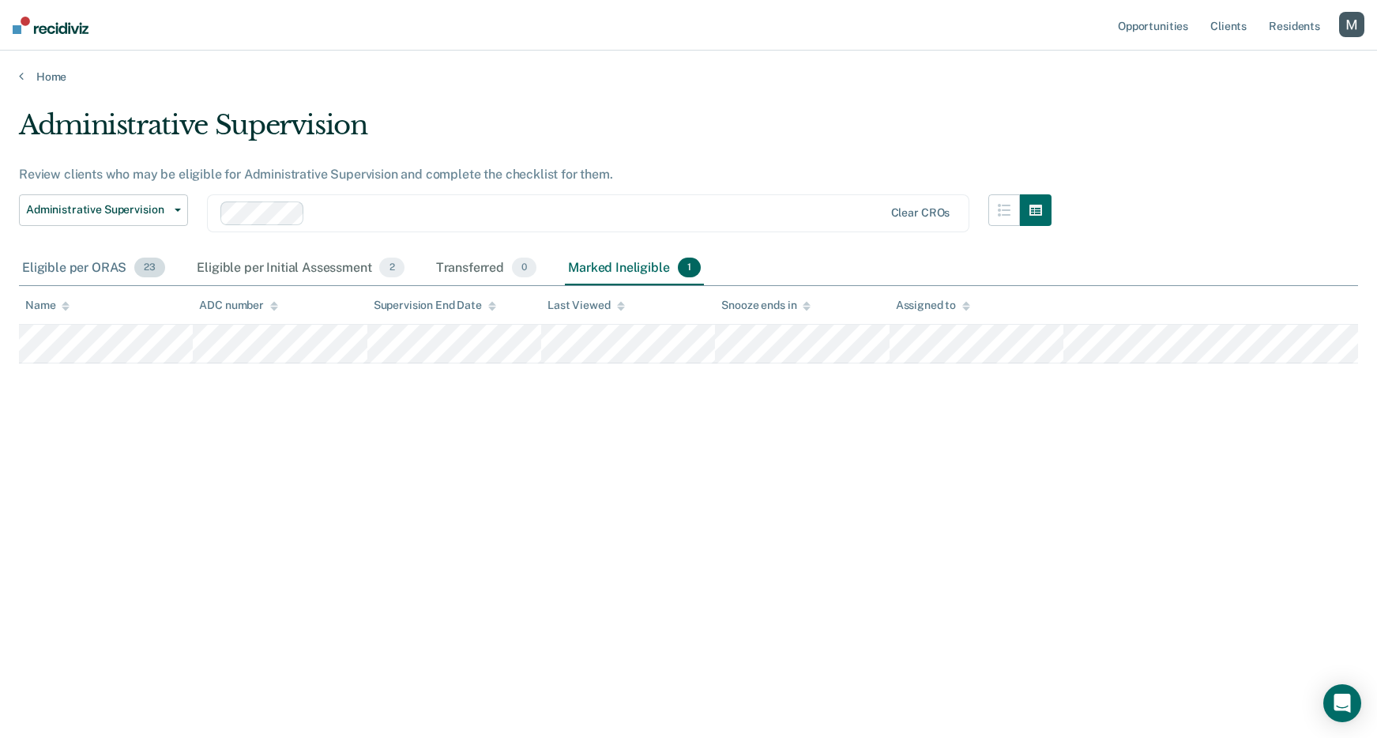
click at [156, 274] on span "23" at bounding box center [149, 268] width 31 height 21
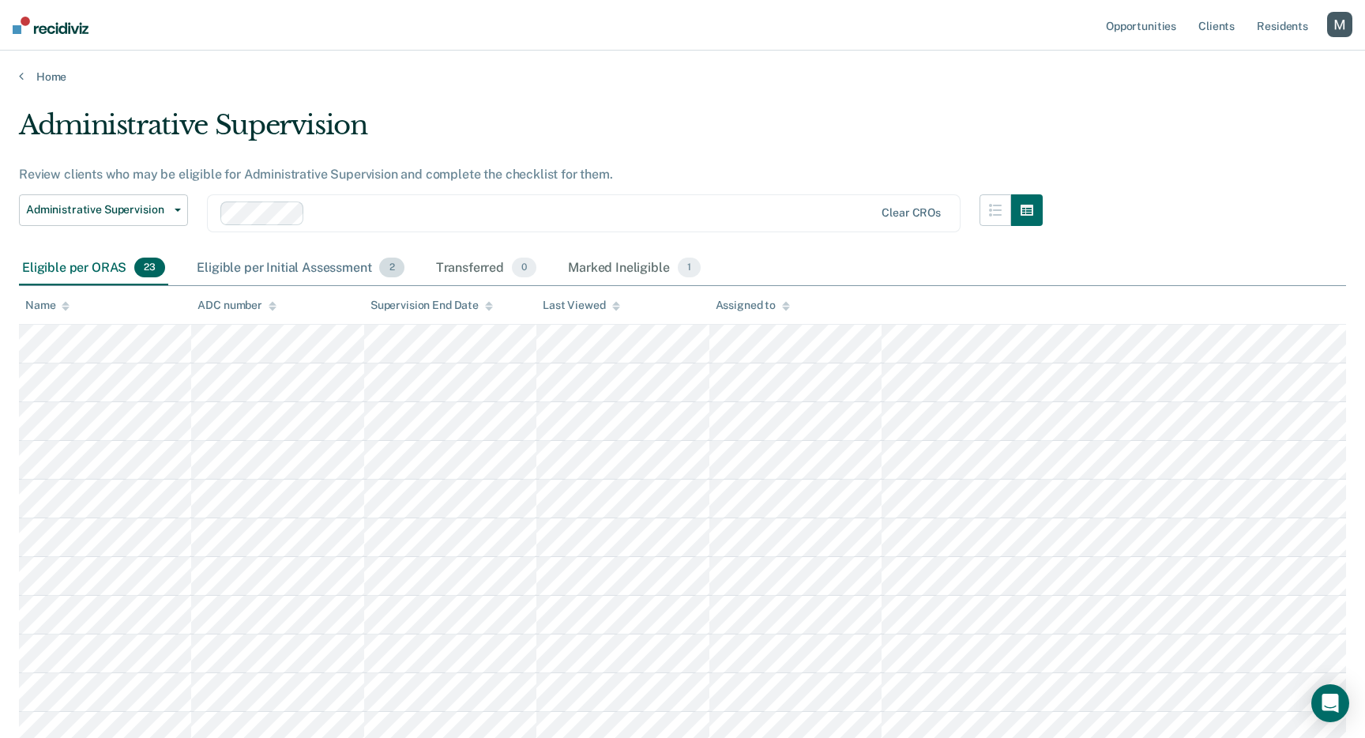
click at [282, 275] on div "Eligible per Initial Assessment 2" at bounding box center [300, 268] width 213 height 35
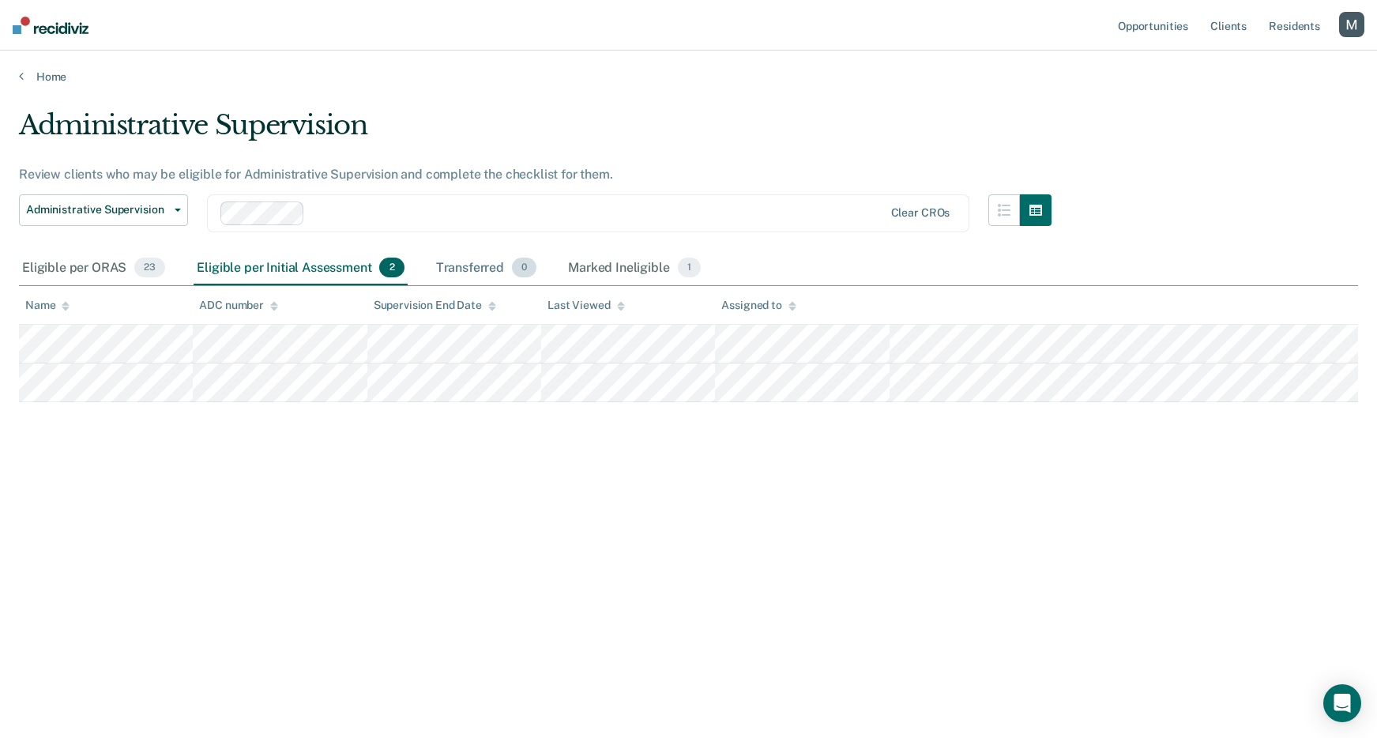
click at [469, 273] on div "Transferred 0" at bounding box center [486, 268] width 107 height 35
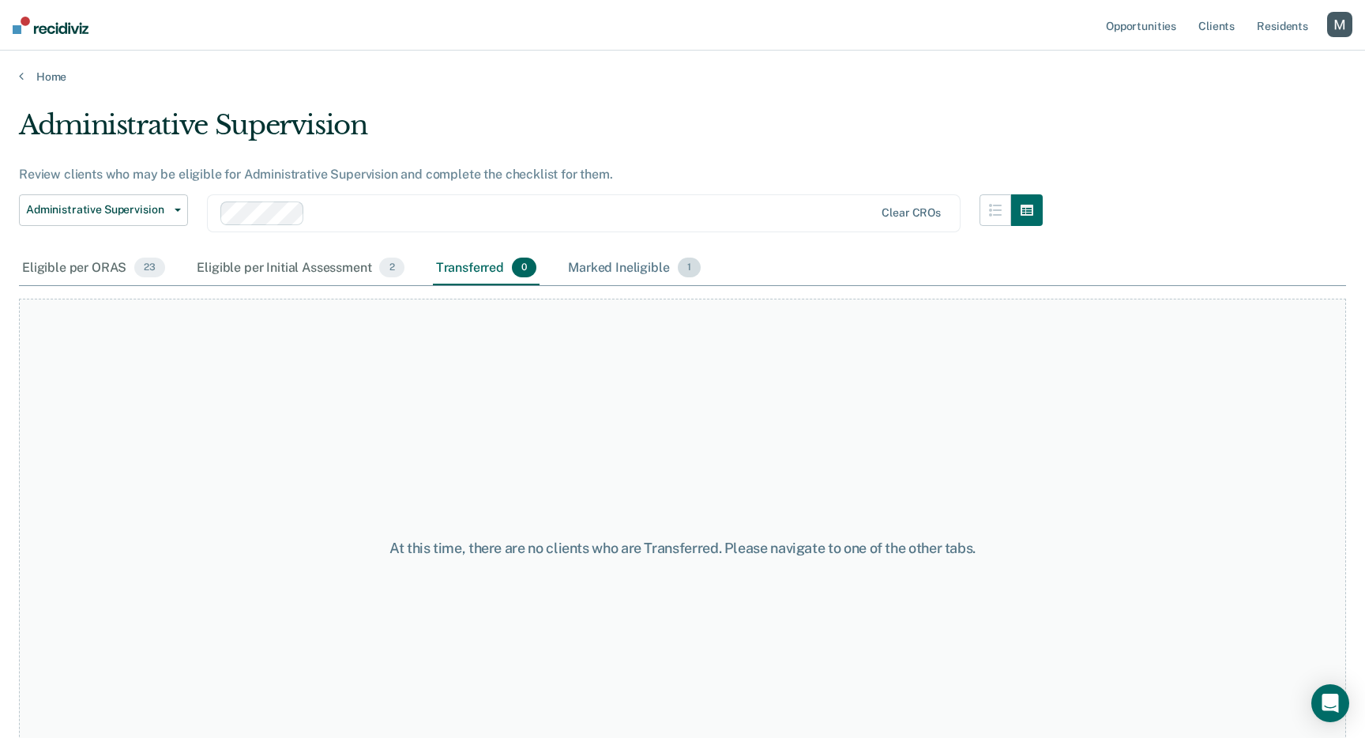
click at [592, 277] on div "Marked Ineligible 1" at bounding box center [634, 268] width 139 height 35
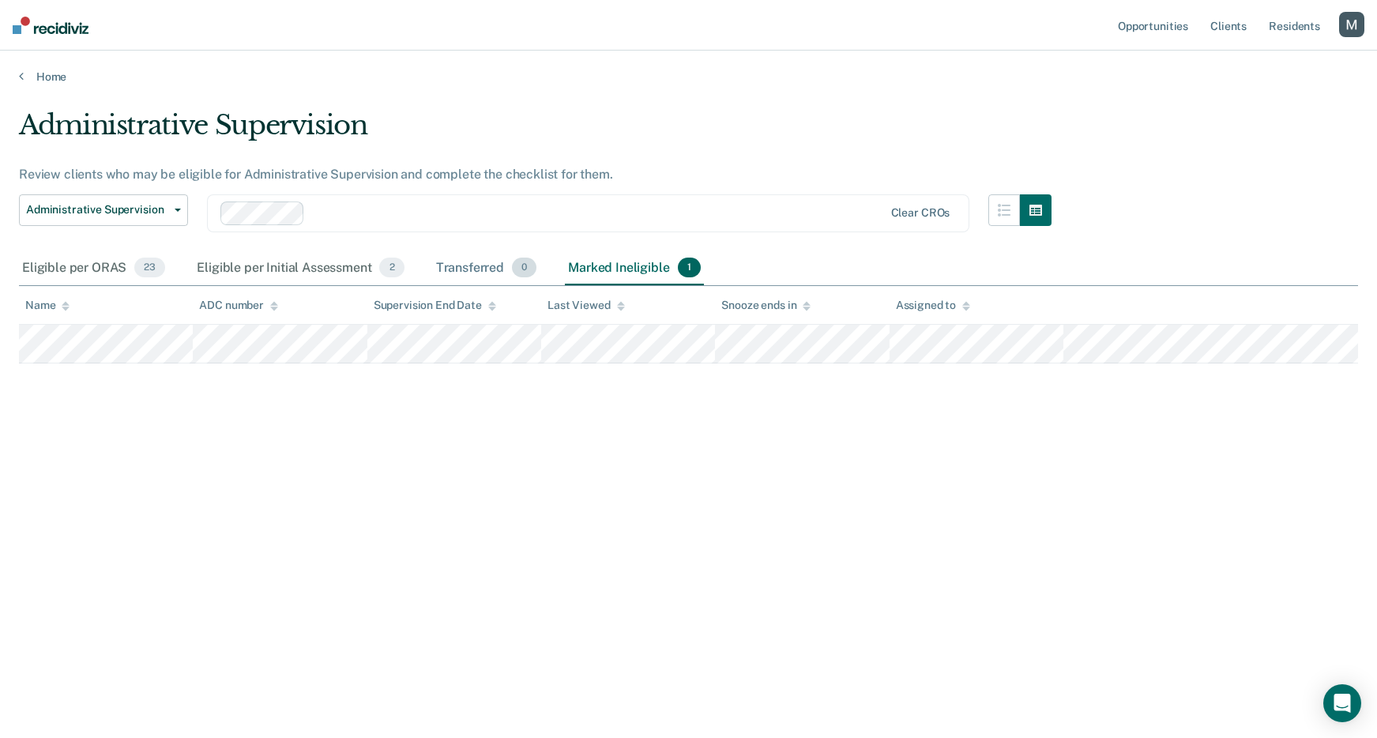
click at [505, 273] on div "Transferred 0" at bounding box center [486, 268] width 107 height 35
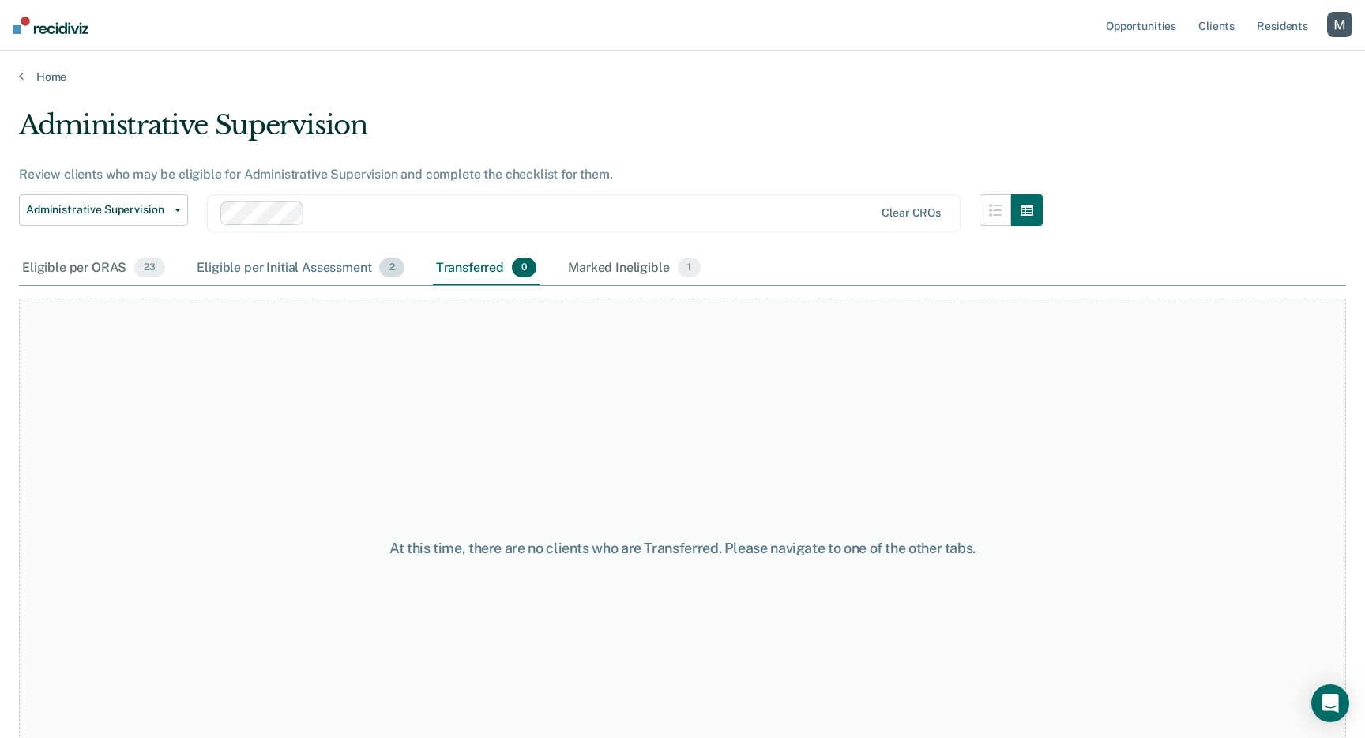
click at [303, 276] on div "Eligible per Initial Assessment 2" at bounding box center [300, 268] width 213 height 35
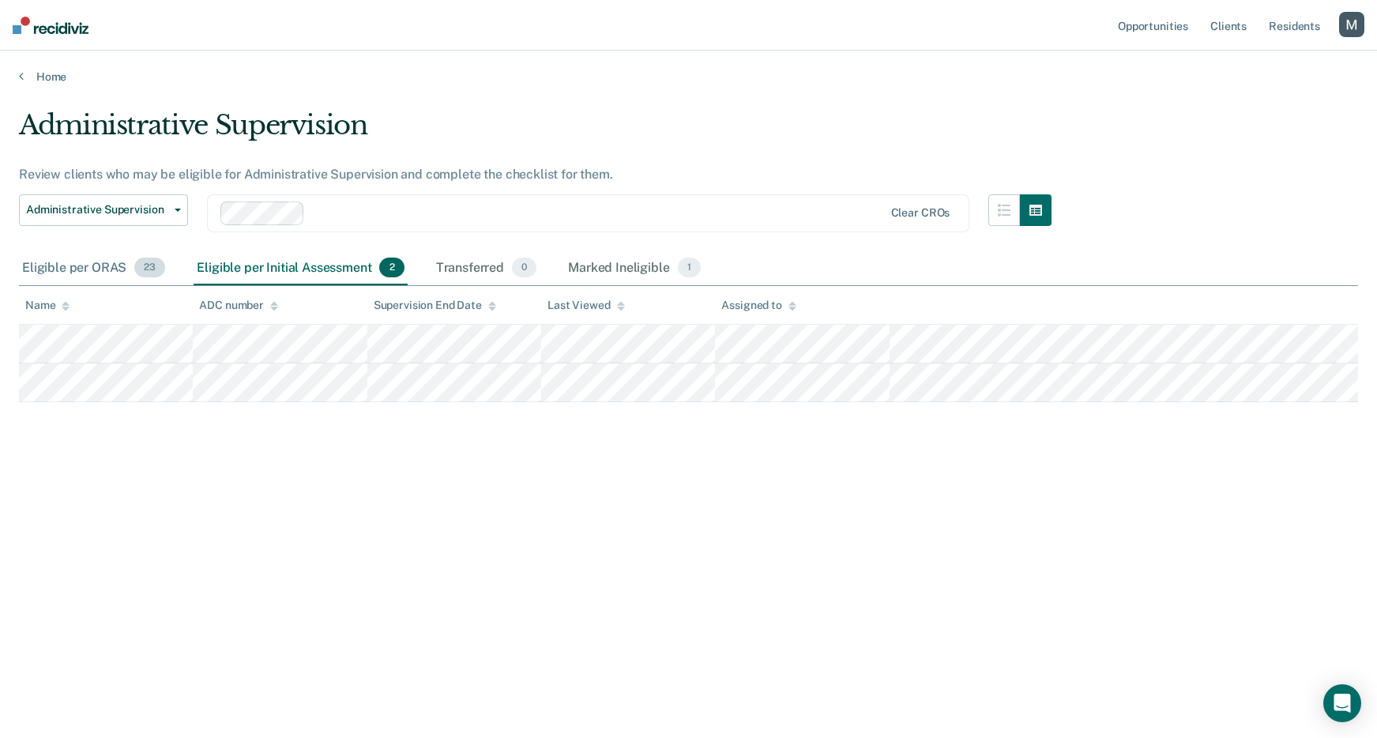
click at [93, 280] on div "Eligible per ORAS 23" at bounding box center [93, 268] width 149 height 35
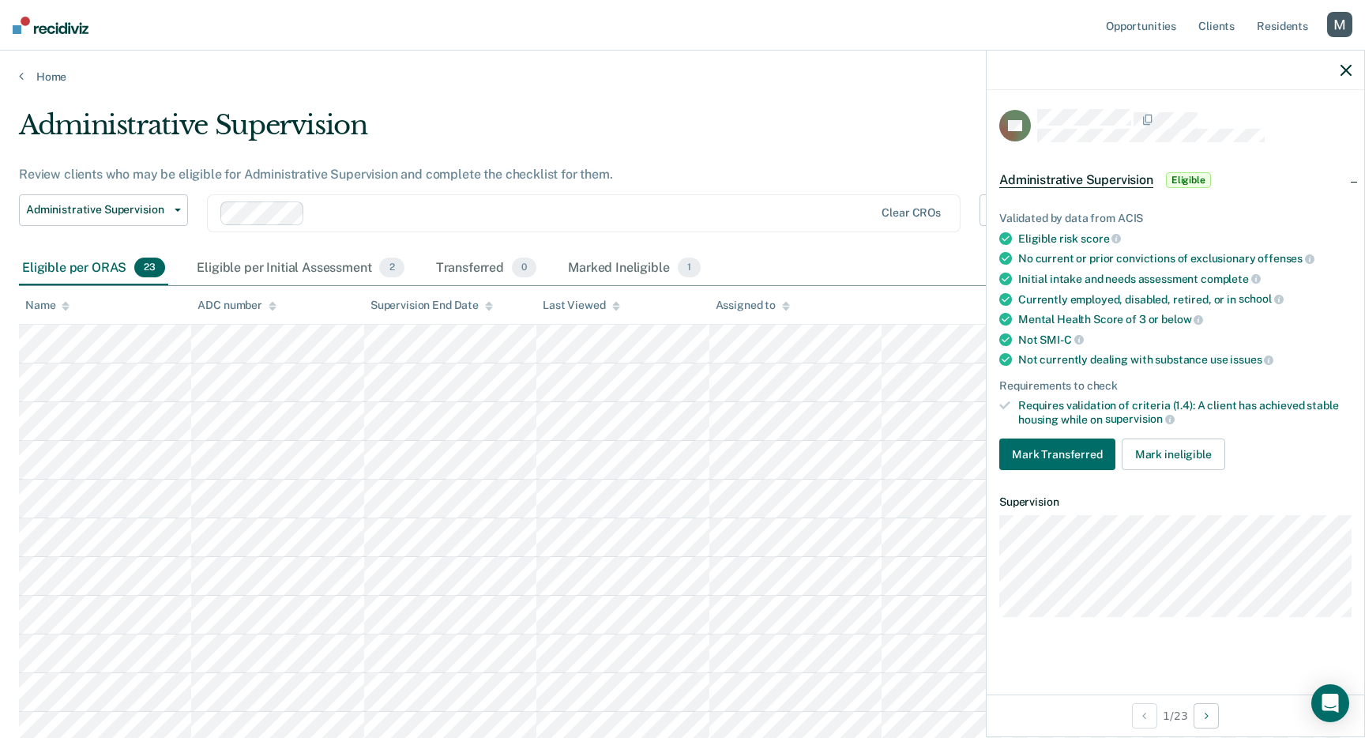
click at [822, 139] on div "Administrative Supervision" at bounding box center [531, 131] width 1024 height 45
click at [1337, 15] on div "button" at bounding box center [1339, 24] width 25 height 25
click at [1240, 107] on link "Log Out" at bounding box center [1276, 103] width 127 height 13
